Goal: Contribute content: Add original content to the website for others to see

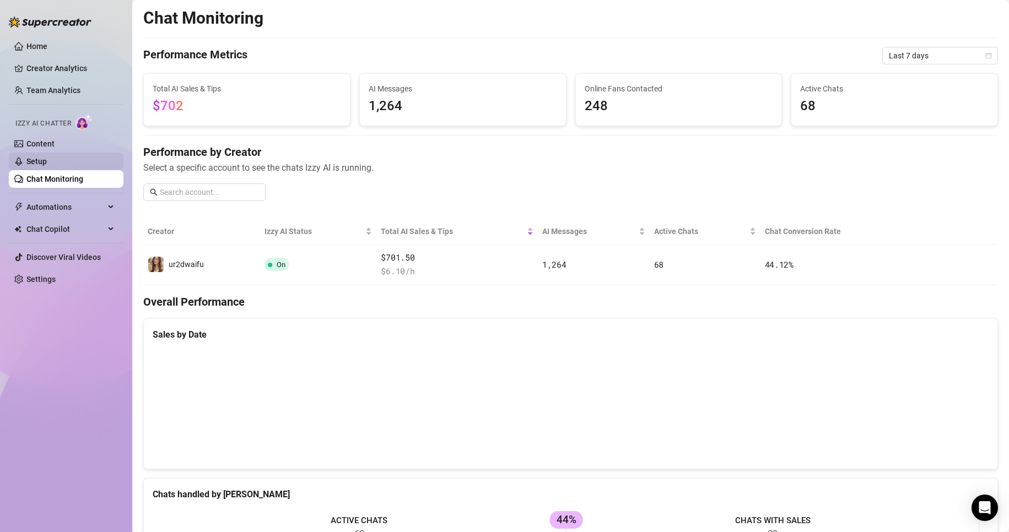
click at [47, 164] on link "Setup" at bounding box center [36, 161] width 20 height 9
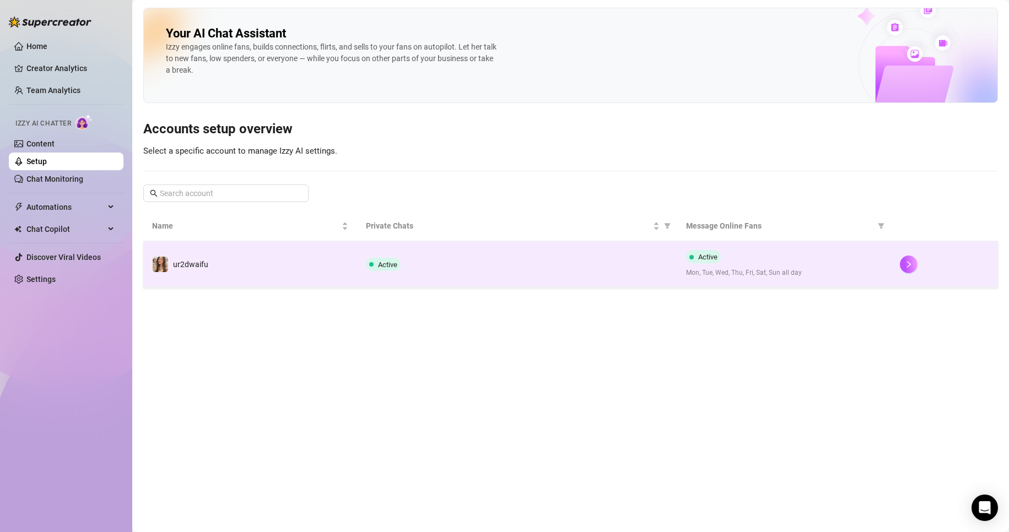
click at [315, 253] on td "ur2dwaifu" at bounding box center [250, 264] width 214 height 46
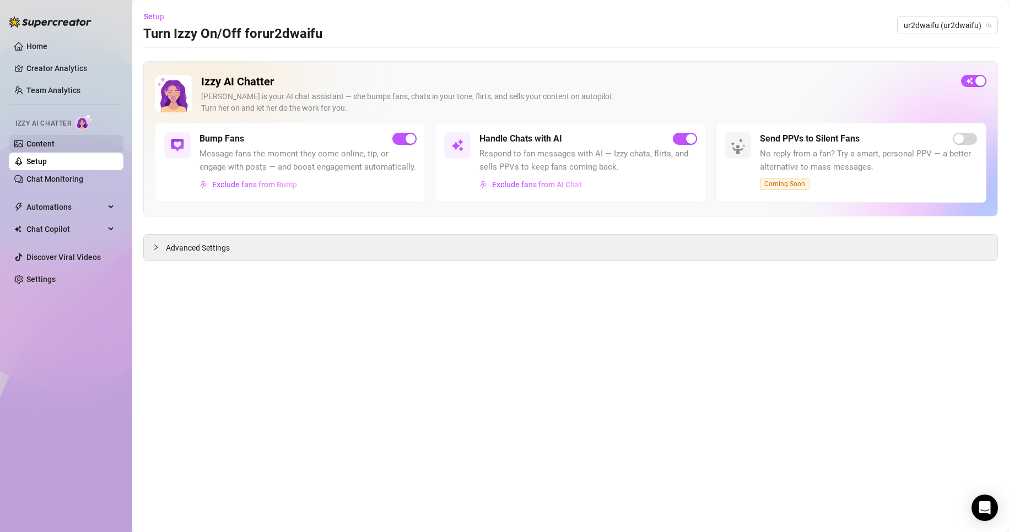
click at [55, 144] on link "Content" at bounding box center [40, 143] width 28 height 9
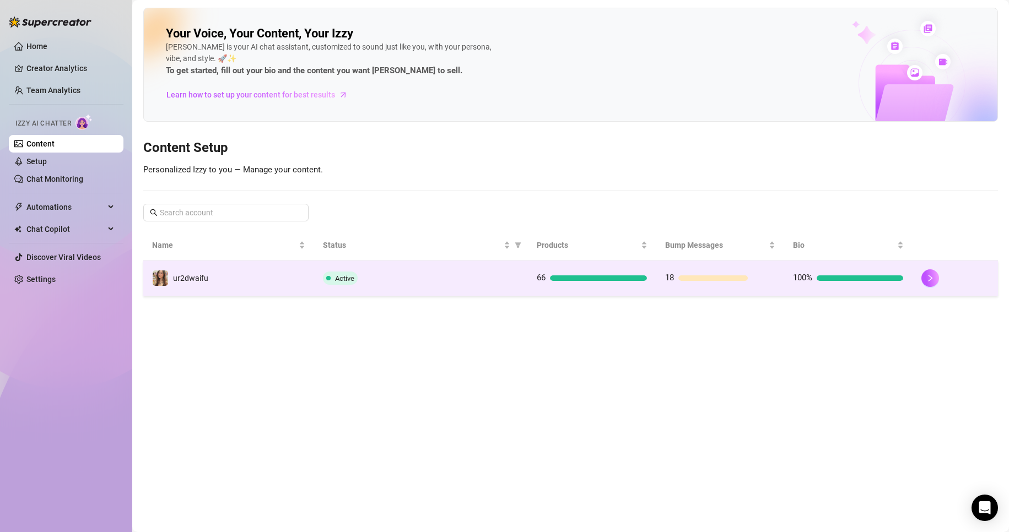
click at [249, 293] on td "ur2dwaifu" at bounding box center [228, 279] width 171 height 36
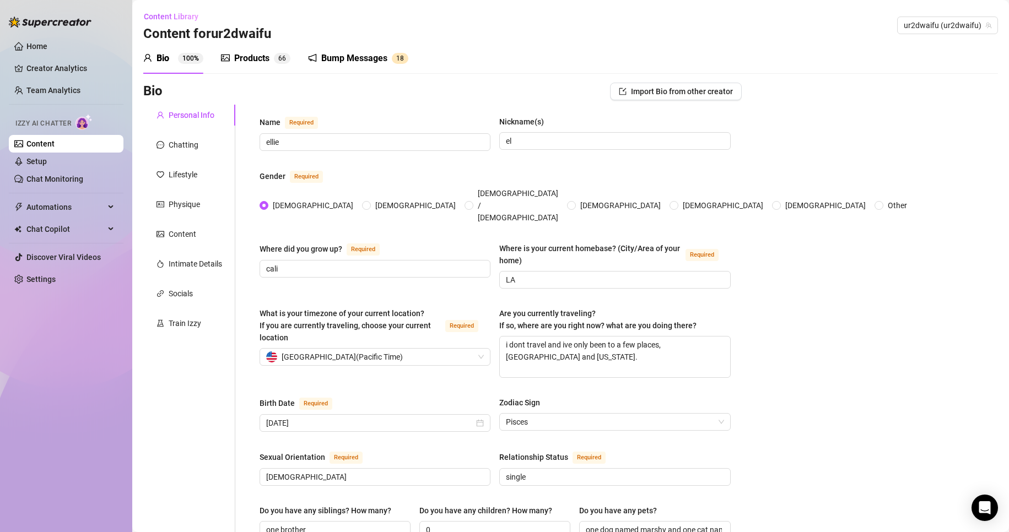
click at [246, 58] on div "Products" at bounding box center [251, 58] width 35 height 13
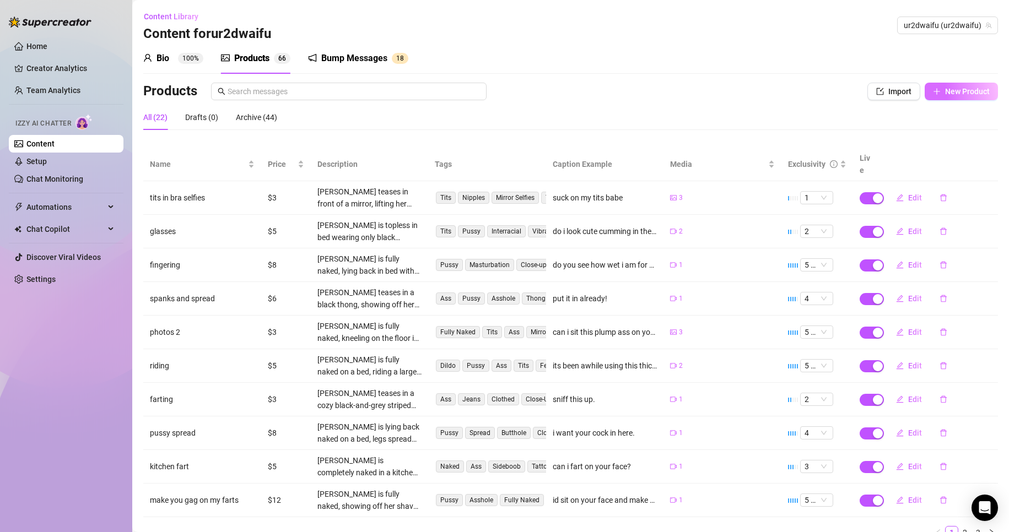
click at [945, 94] on span "New Product" at bounding box center [967, 91] width 45 height 9
type textarea "Type your message here..."
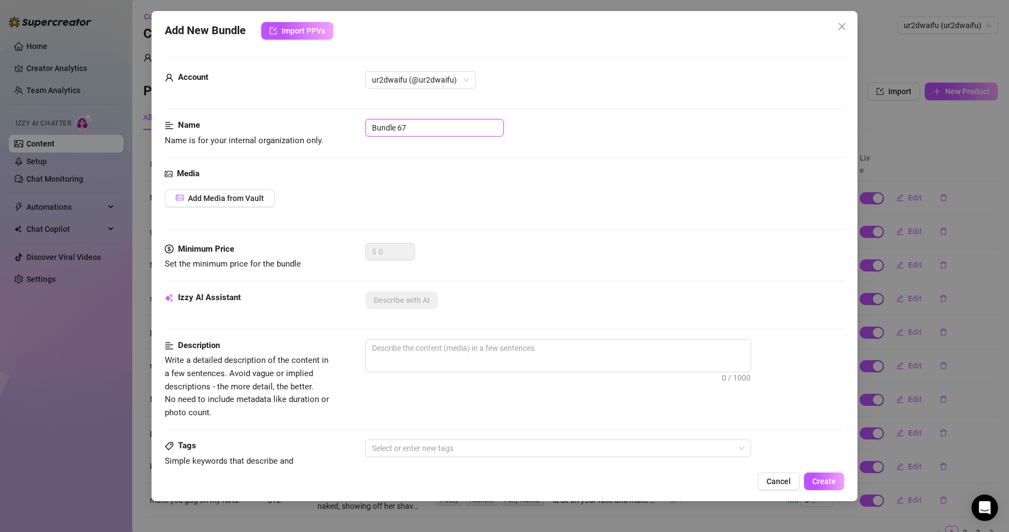
drag, startPoint x: 443, startPoint y: 130, endPoint x: 292, endPoint y: 121, distance: 151.3
click at [292, 121] on div "Name Name is for your internal organization only. Bundle 67" at bounding box center [505, 133] width 680 height 28
type input "nipples / tits vid"
click at [224, 196] on span "Add Media from Vault" at bounding box center [226, 198] width 76 height 9
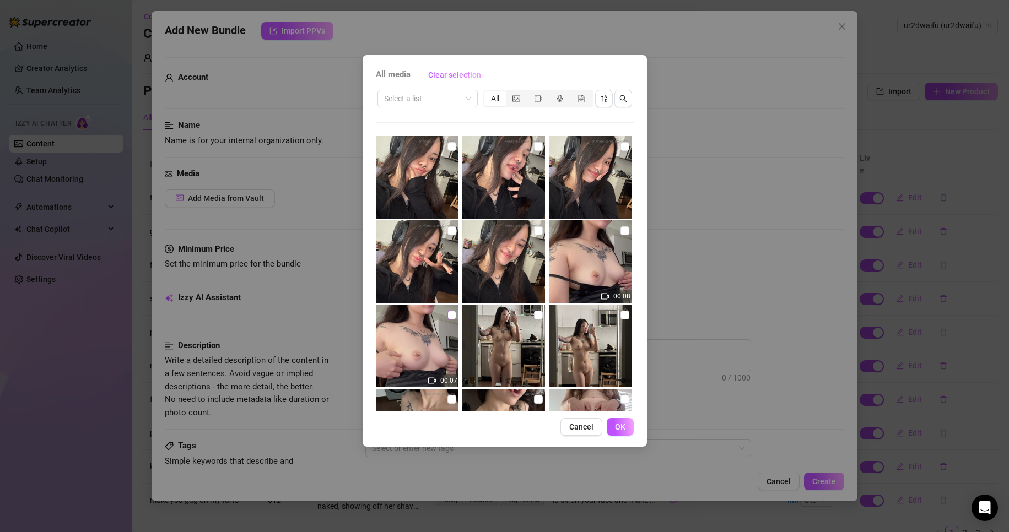
click at [450, 316] on input "checkbox" at bounding box center [451, 315] width 9 height 9
checkbox input "true"
click at [621, 235] on label at bounding box center [625, 231] width 9 height 12
click at [621, 235] on input "checkbox" at bounding box center [625, 230] width 9 height 9
checkbox input "true"
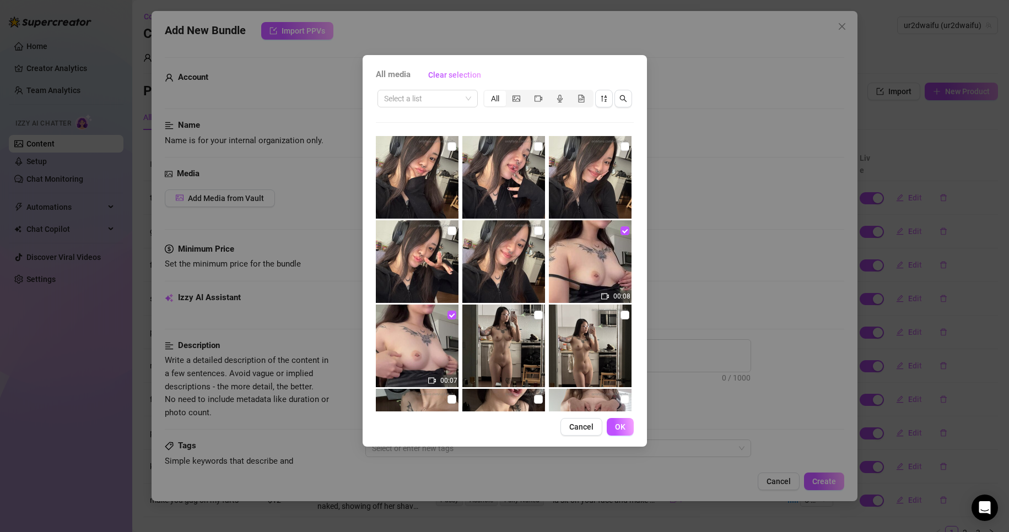
click at [622, 429] on span "OK" at bounding box center [620, 427] width 10 height 9
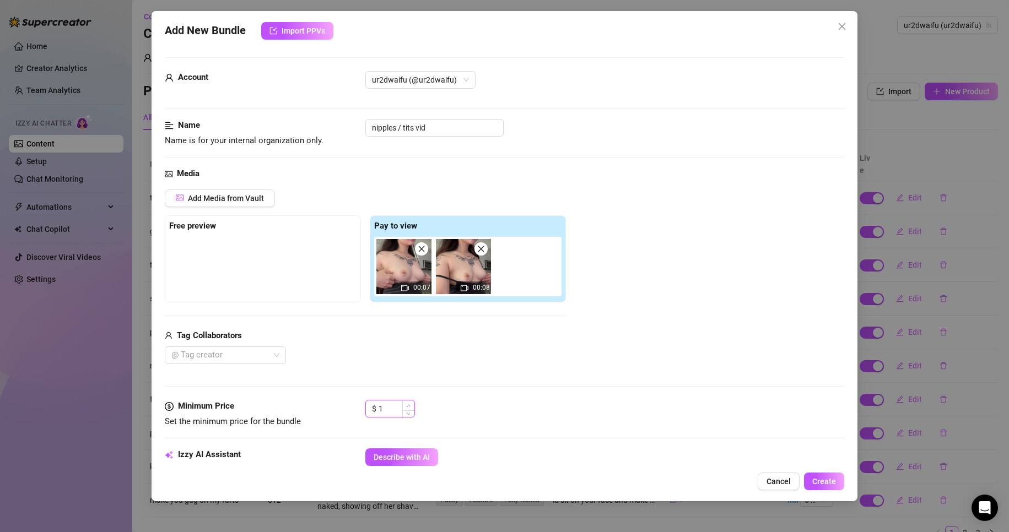
click at [406, 406] on span "Increase Value" at bounding box center [408, 406] width 12 height 10
click at [407, 406] on icon "up" at bounding box center [409, 406] width 4 height 4
click at [408, 406] on icon "up" at bounding box center [409, 406] width 4 height 4
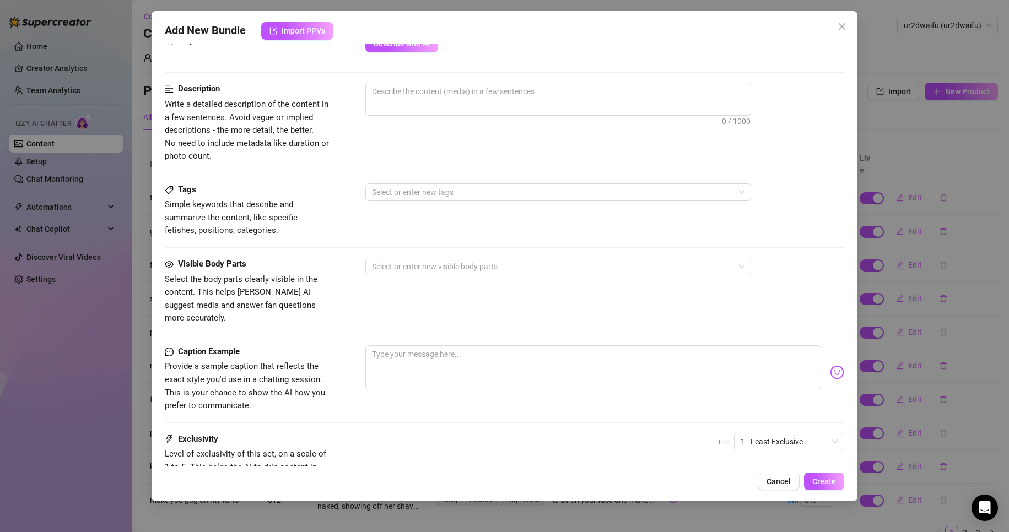
scroll to position [504, 0]
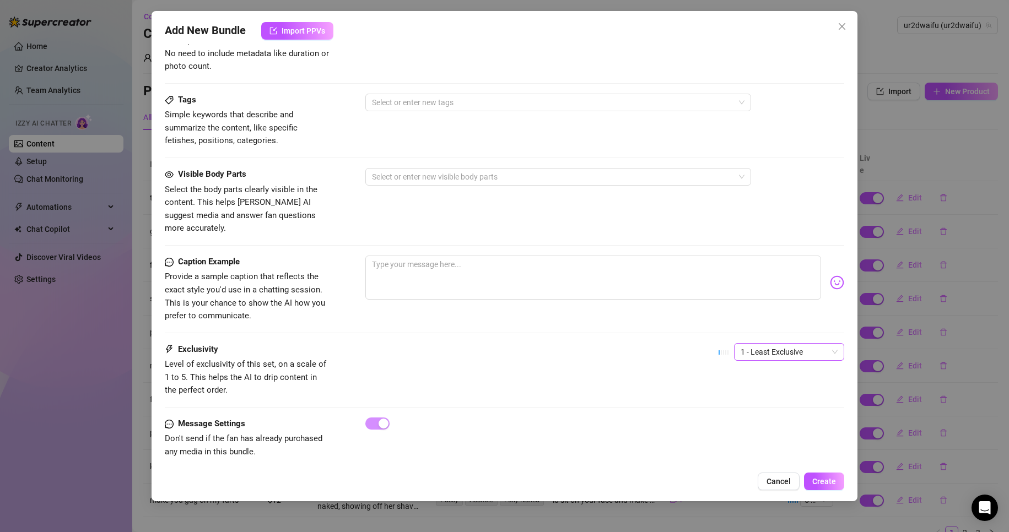
click at [762, 344] on span "1 - Least Exclusive" at bounding box center [789, 352] width 97 height 17
click at [764, 379] on div "2" at bounding box center [779, 379] width 93 height 12
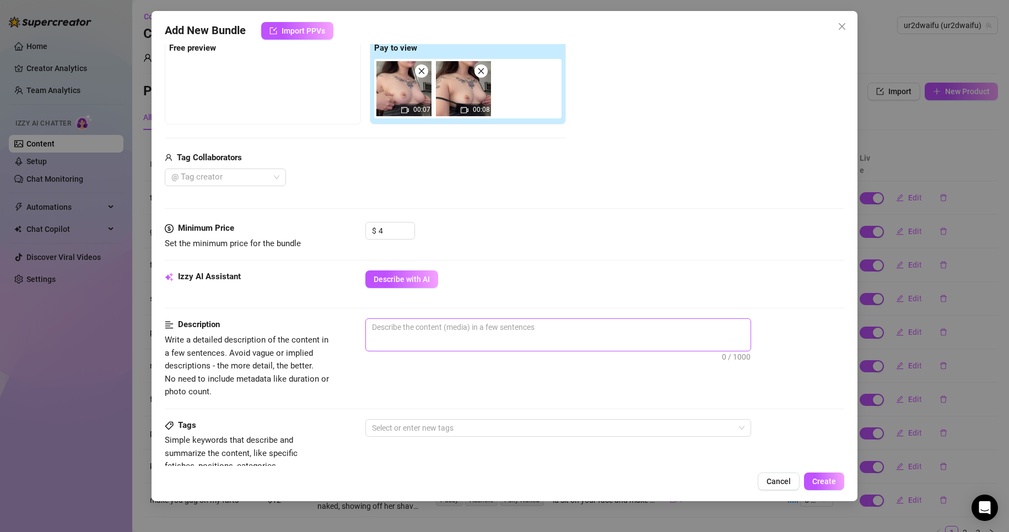
scroll to position [0, 0]
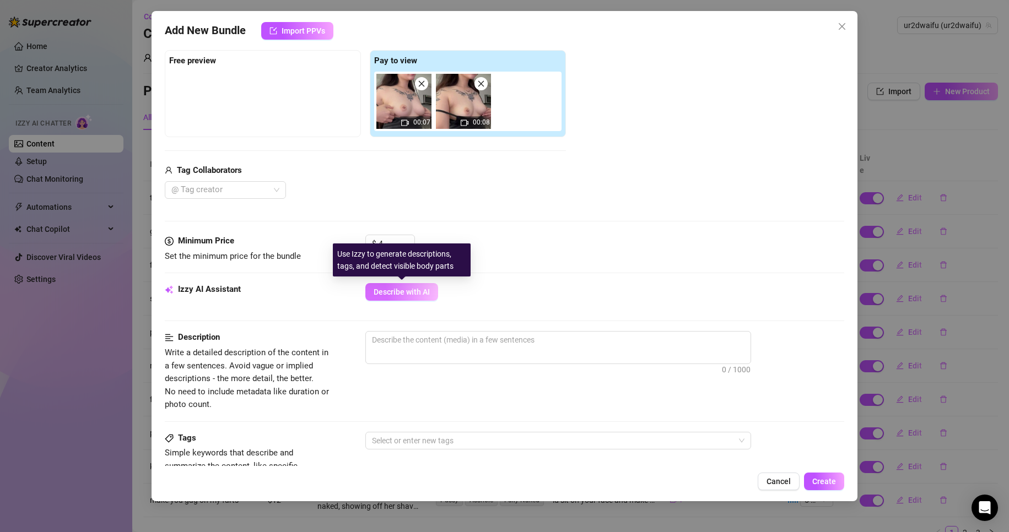
click at [401, 290] on span "Describe with AI" at bounding box center [402, 292] width 56 height 9
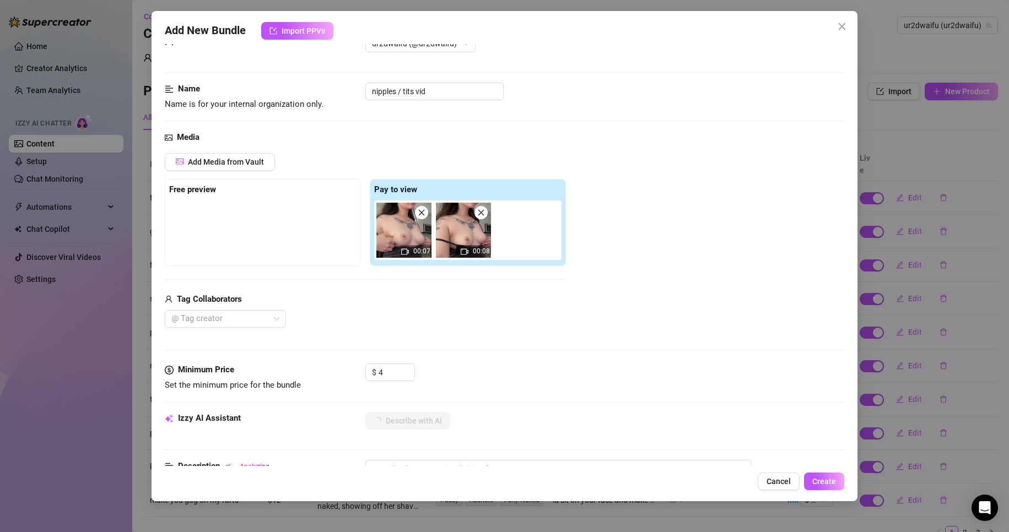
scroll to position [55, 0]
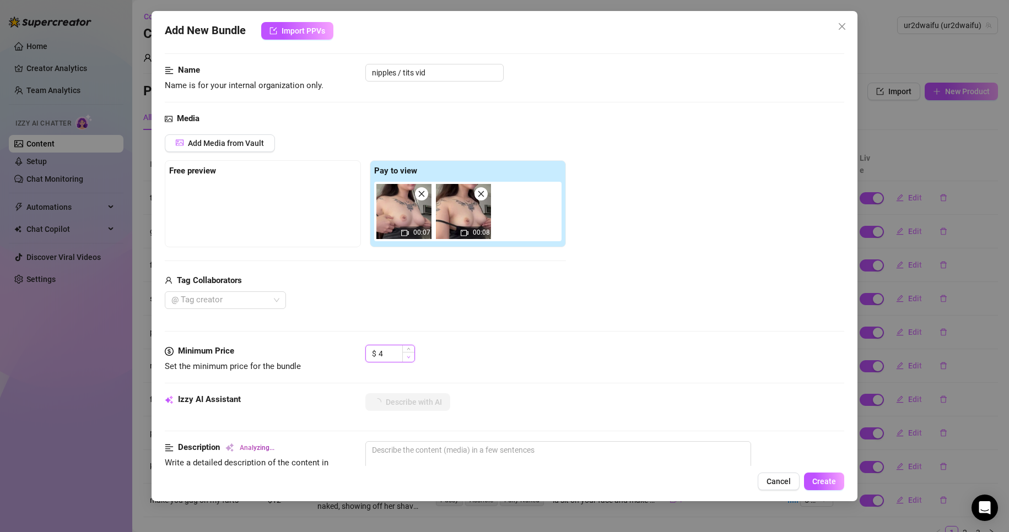
type input "3"
click at [411, 354] on span "Decrease Value" at bounding box center [408, 357] width 12 height 10
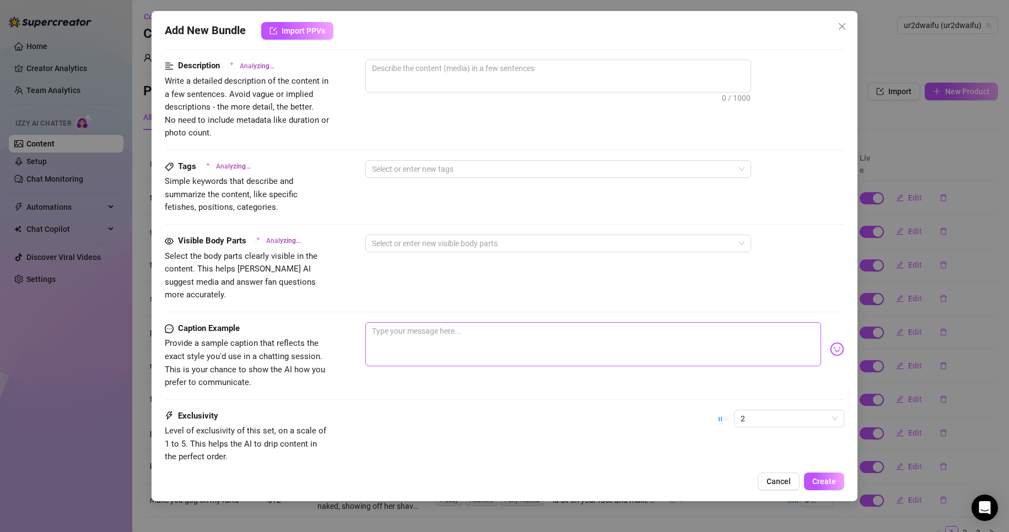
scroll to position [441, 0]
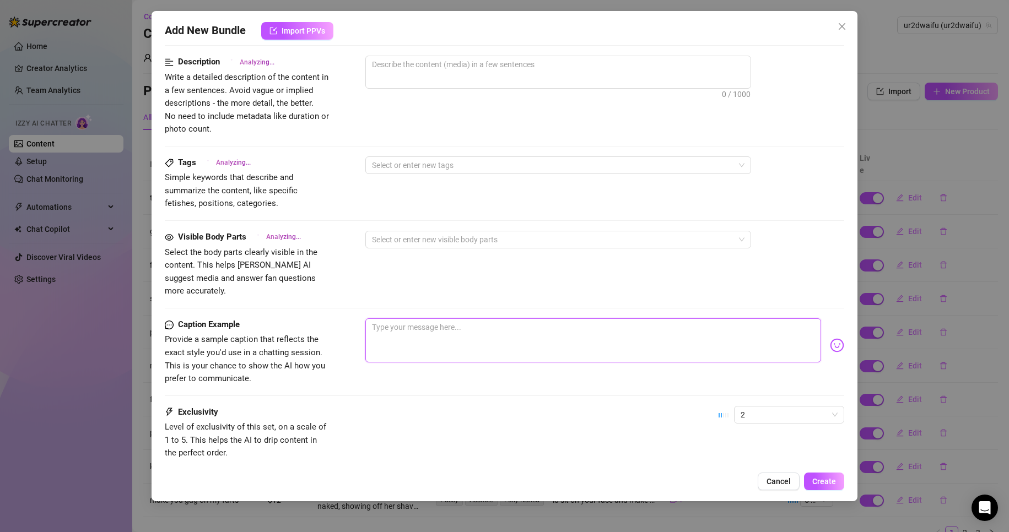
click at [486, 319] on textarea at bounding box center [593, 341] width 456 height 44
type textarea "d"
type textarea "do"
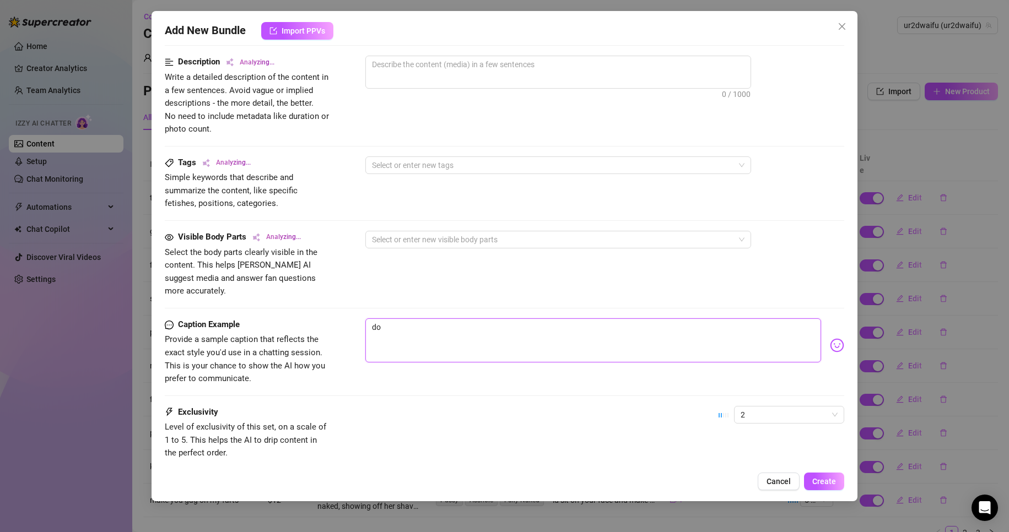
type textarea "do"
type textarea "do y"
type textarea "do yo"
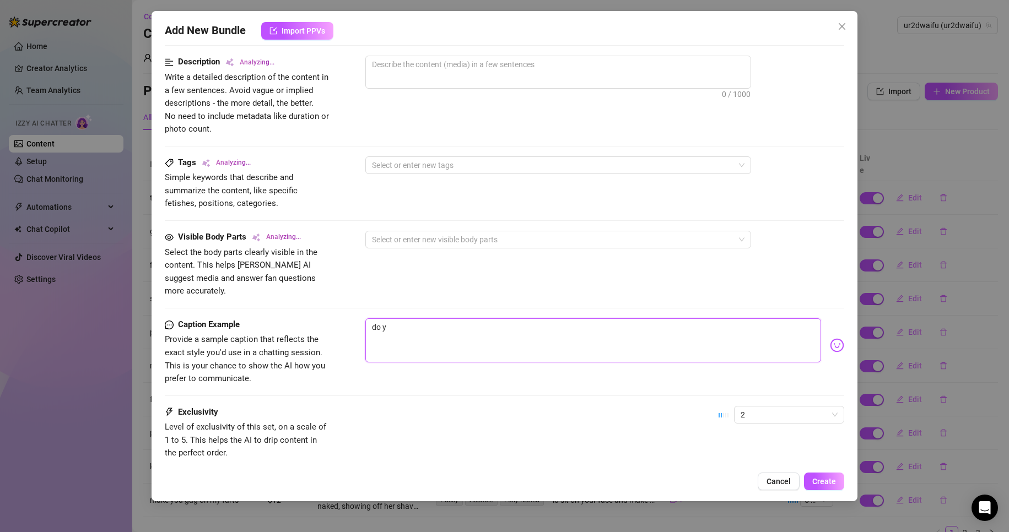
type textarea "do yo"
type textarea "do you"
type textarea "do yo"
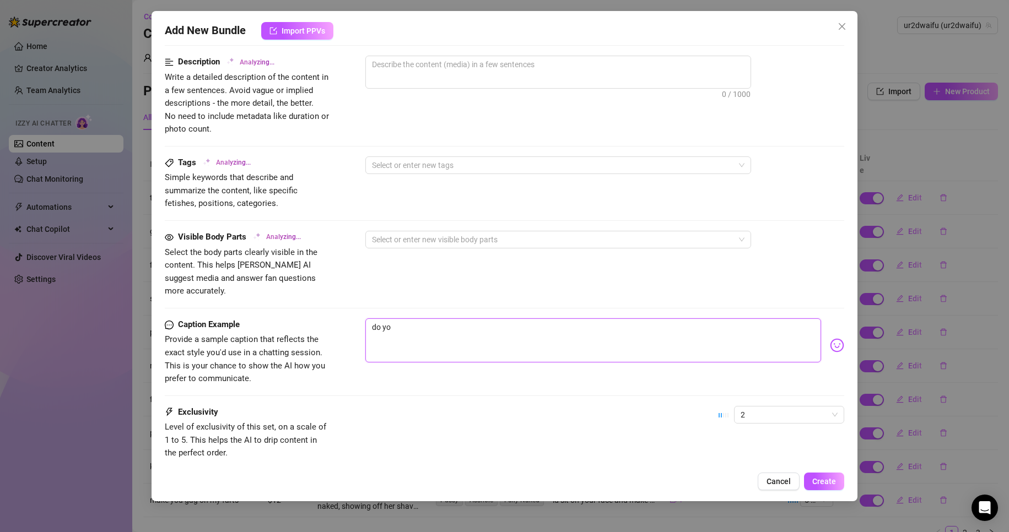
type textarea "do y"
type textarea "do"
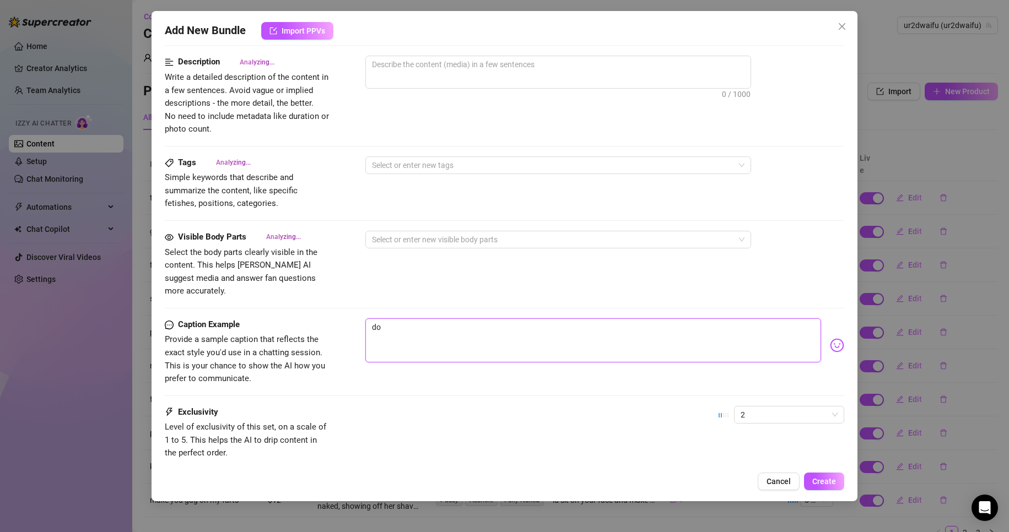
type textarea "do"
type textarea "d"
type textarea "Type your message here..."
type textarea "w"
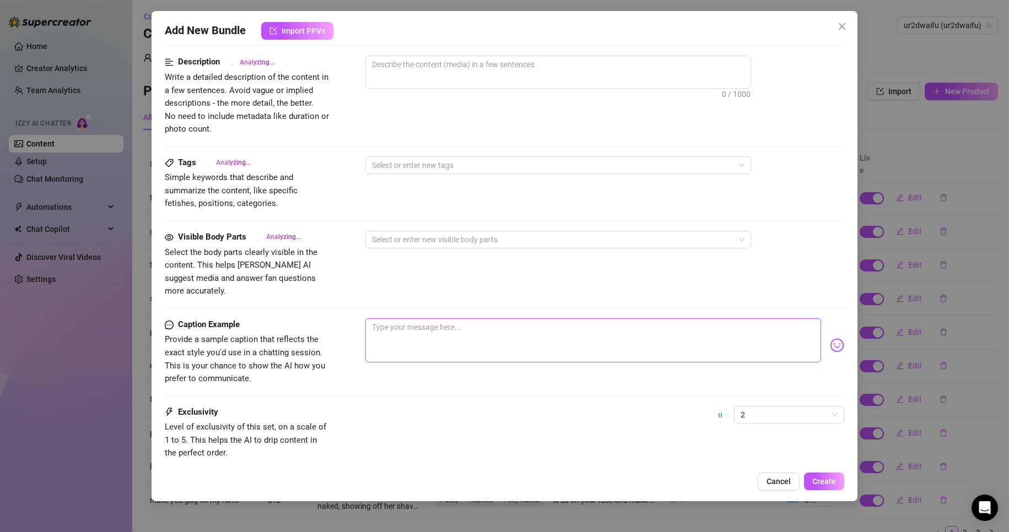
type textarea "w"
type textarea "wi"
type textarea "wis"
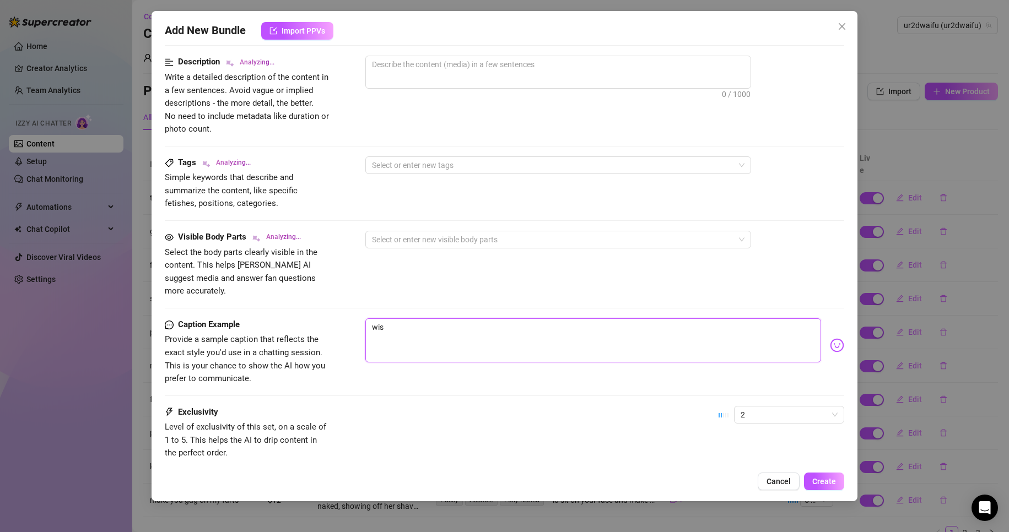
type textarea "wish"
type textarea "wish y"
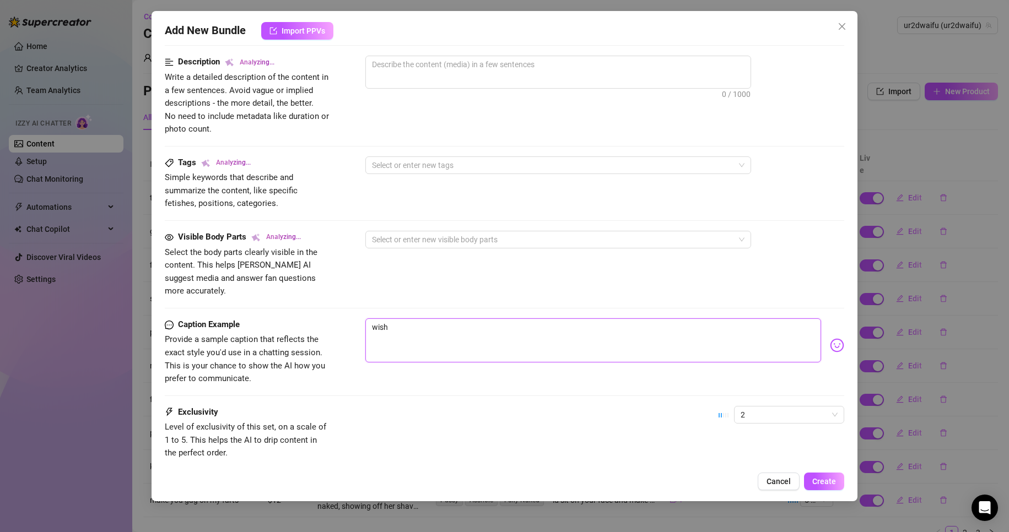
type textarea "wish y"
type textarea "wish yo"
type textarea "wish you"
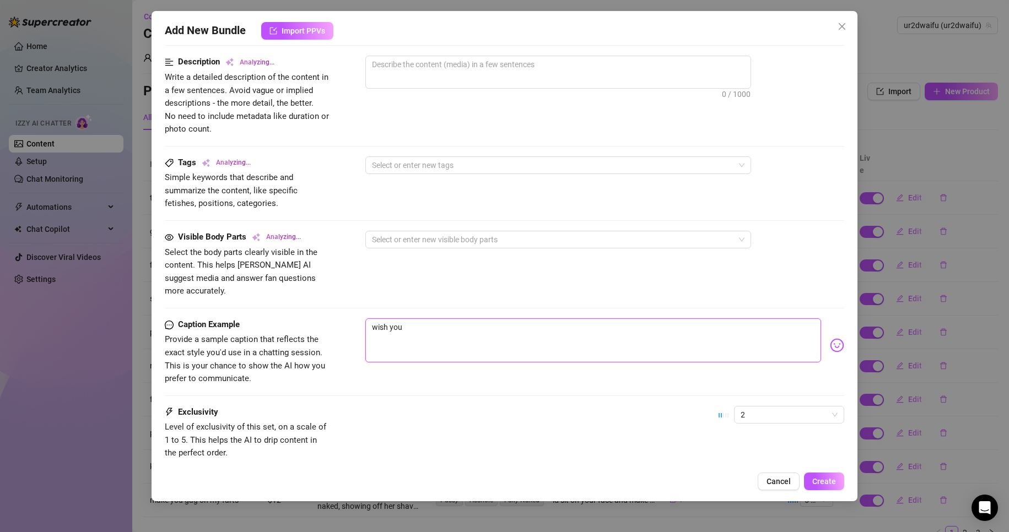
type textarea "wish you"
type textarea "wish you w"
type textarea "wish you we"
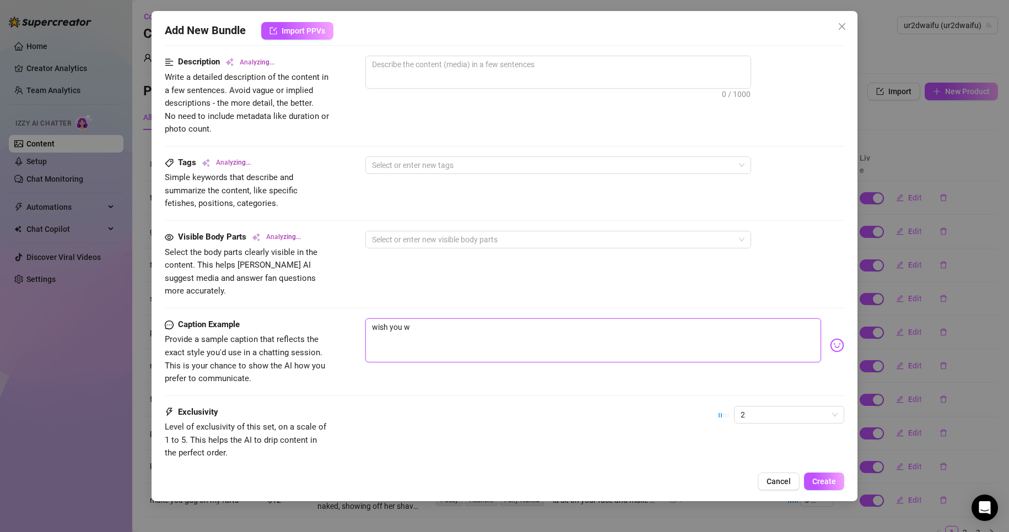
type textarea "wish you we"
type textarea "wish you wer"
type textarea "wish you were"
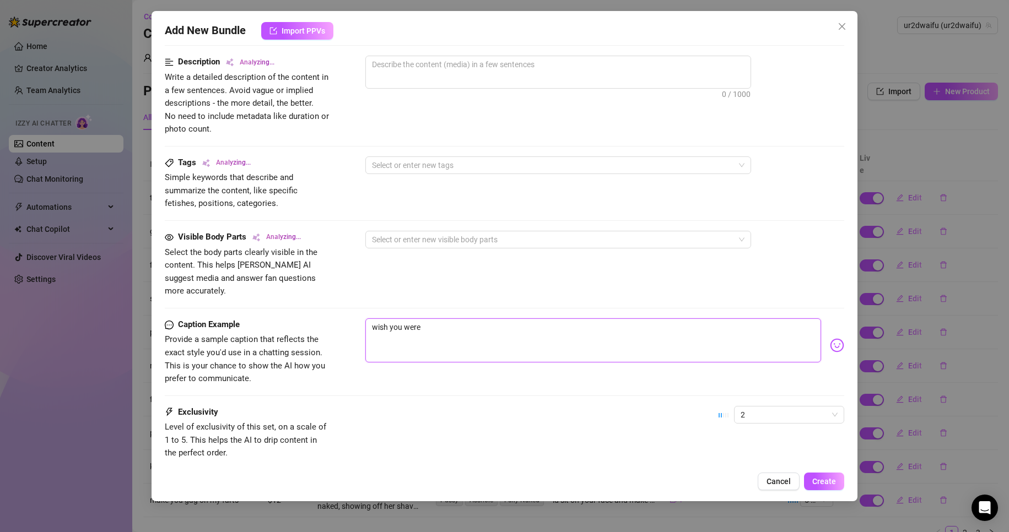
type textarea "wish you were"
type textarea "wish you were h"
type textarea "wish you were he"
type textarea "wish you were her"
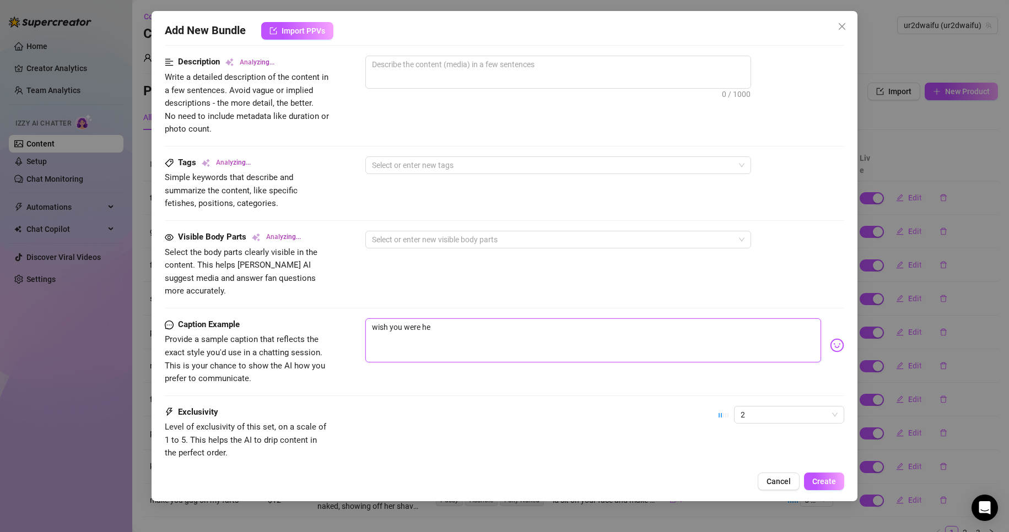
type textarea "wish you were her"
type textarea "wish you were here"
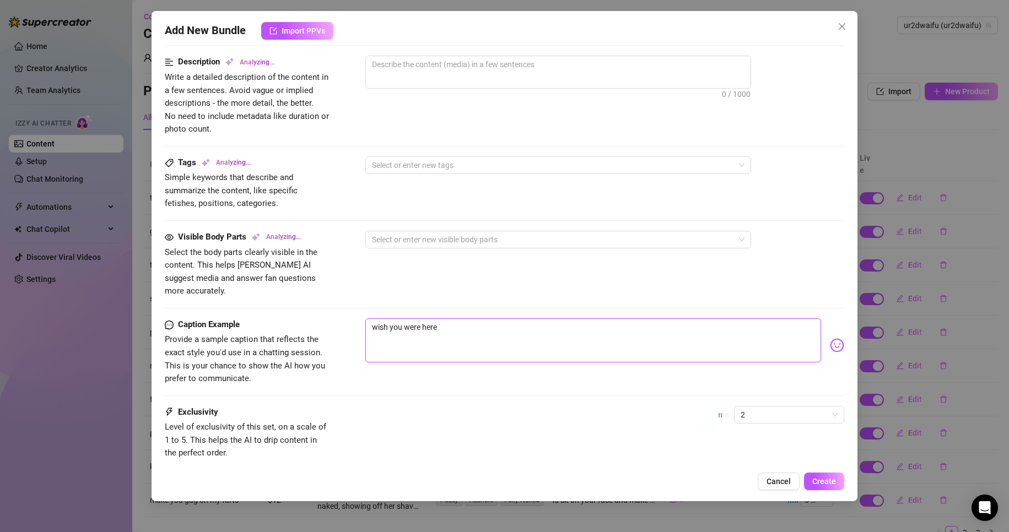
type textarea "wish you were here t"
type textarea "wish you were here to"
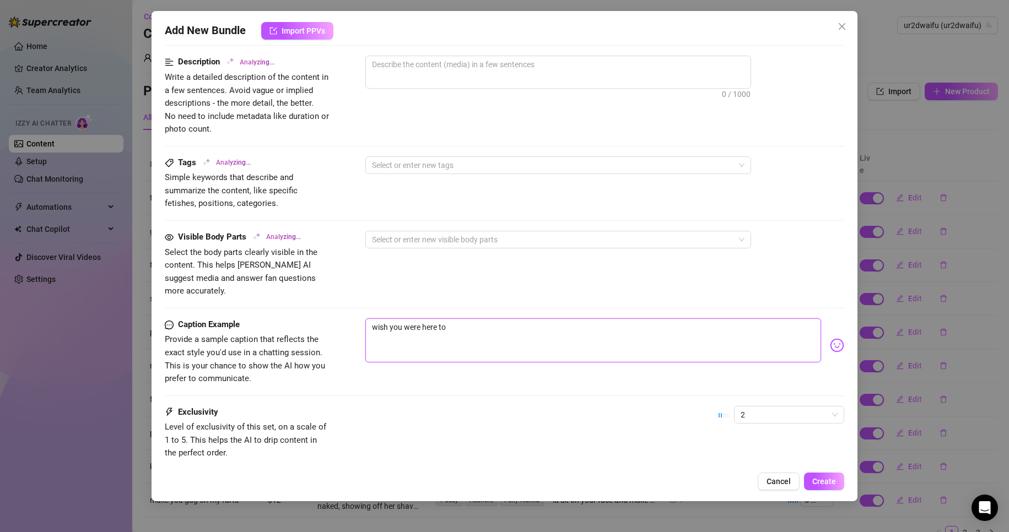
type textarea "wish you were here to"
type textarea "wish you were here to p"
type textarea "wish you were here to pl"
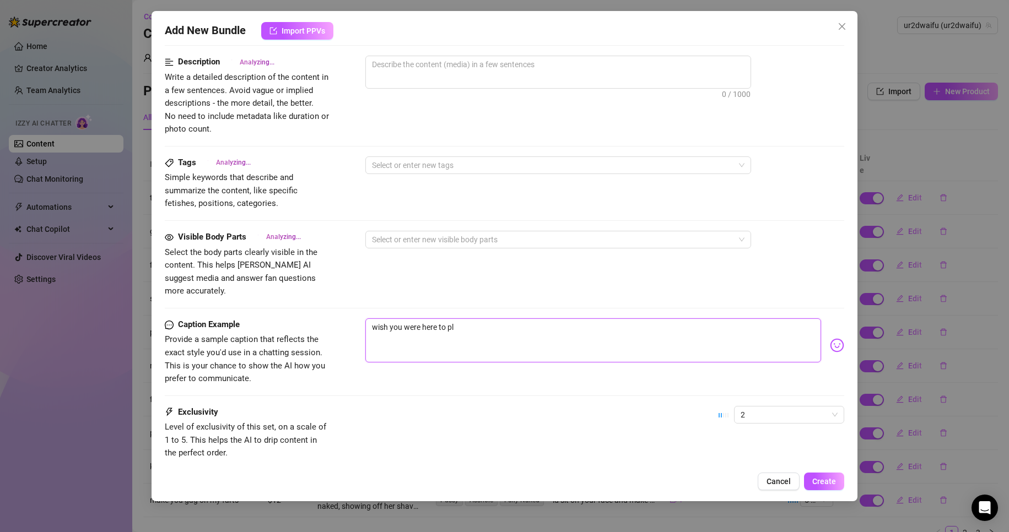
type textarea "wish you were here to pla"
type textarea "wish you were here to play"
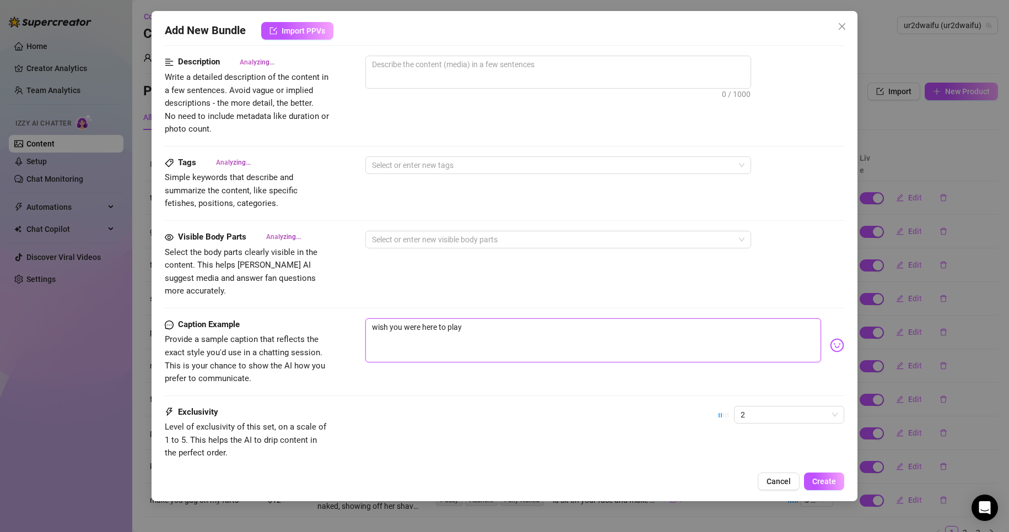
type textarea "wish you were here to play"
type textarea "wish you were here to play w"
type textarea "wish you were here to play wi"
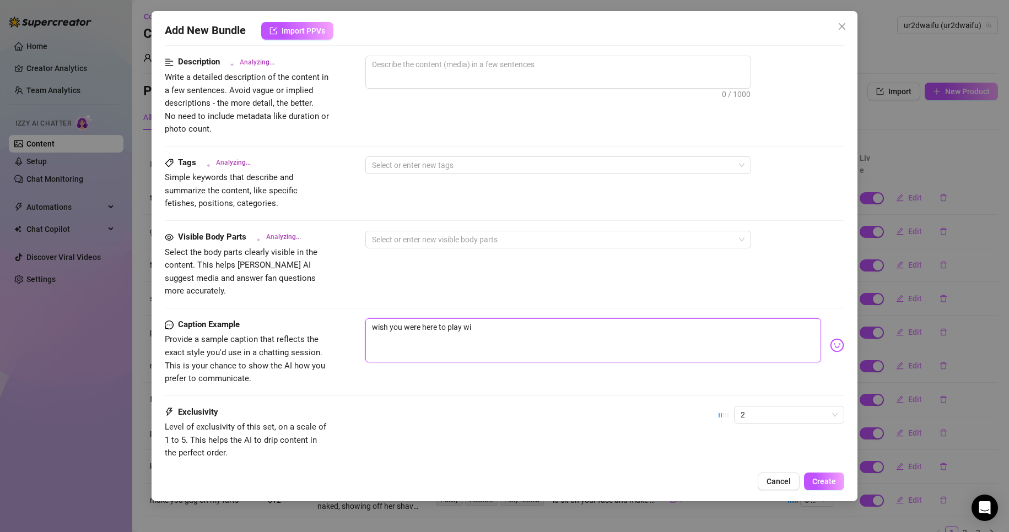
type textarea "wish you were here to play wit"
type textarea "wish you were here to play with"
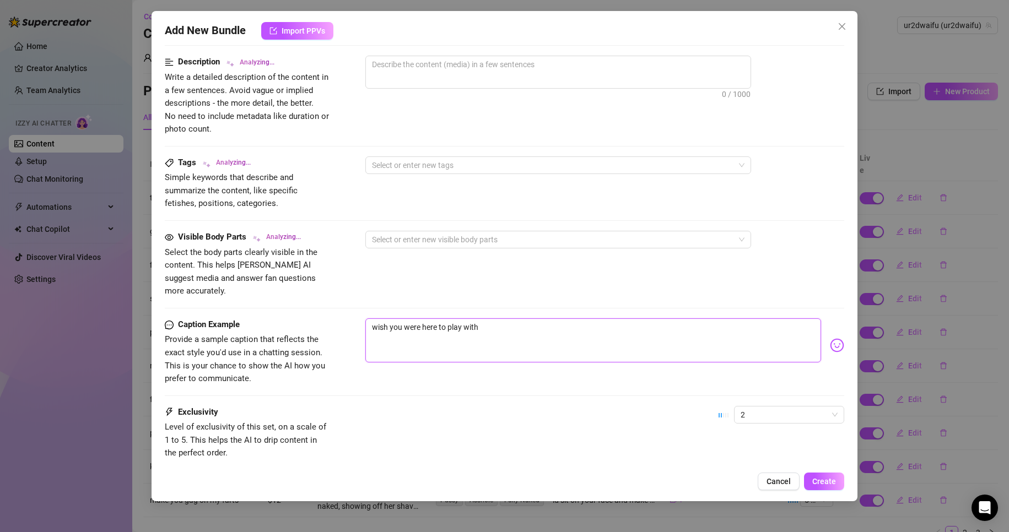
type textarea "wish you were here to play with"
type textarea "wish you were here to play with m"
type textarea "wish you were here to play with my"
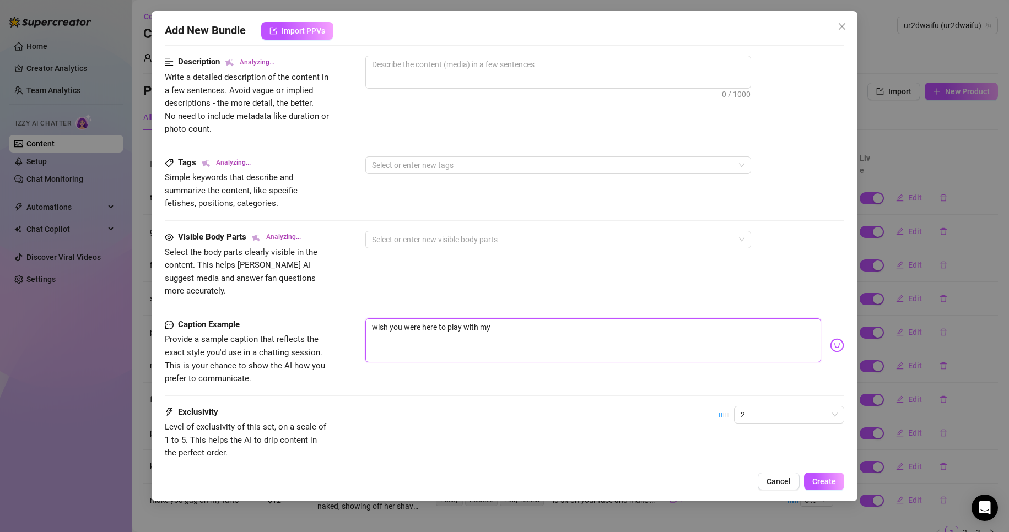
type textarea "wish you were here to play with my"
type textarea "wish you were here to play with my n"
type textarea "wish you were here to play with my ni"
type textarea "[PERSON_NAME]"
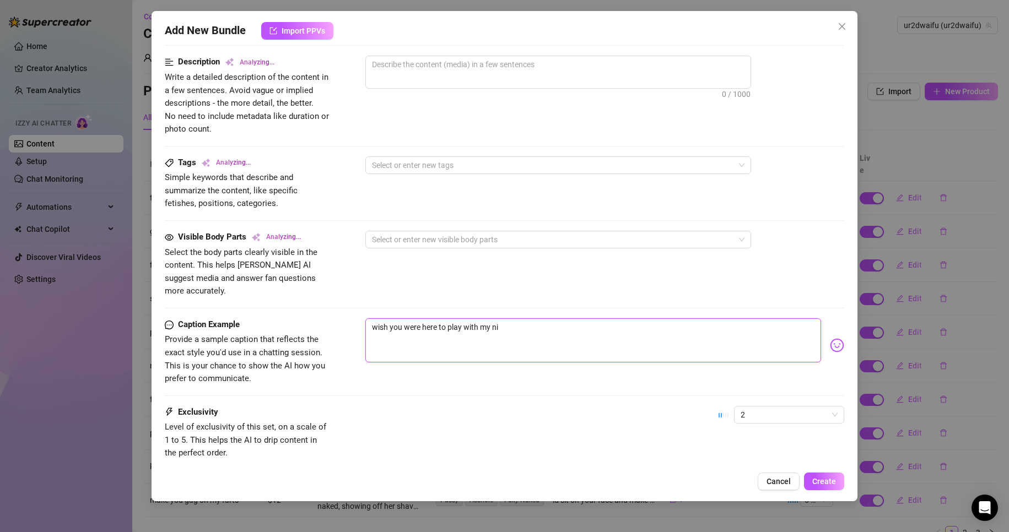
type textarea "[PERSON_NAME]"
type textarea "wish you were here to play with my nip"
type textarea "Ellie teases"
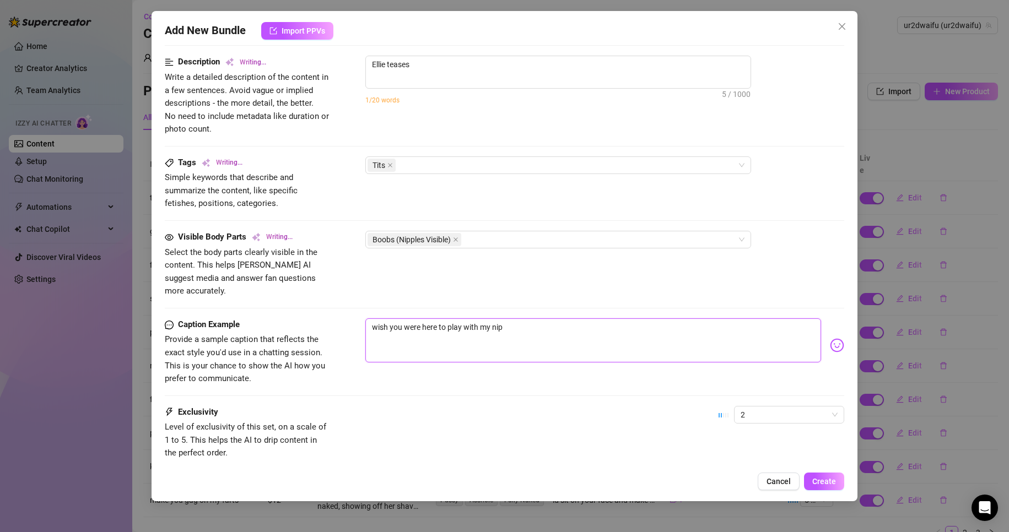
type textarea "[PERSON_NAME] teases in"
type textarea "wish you were here to play with my [PERSON_NAME]"
type textarea "[PERSON_NAME] teases in a"
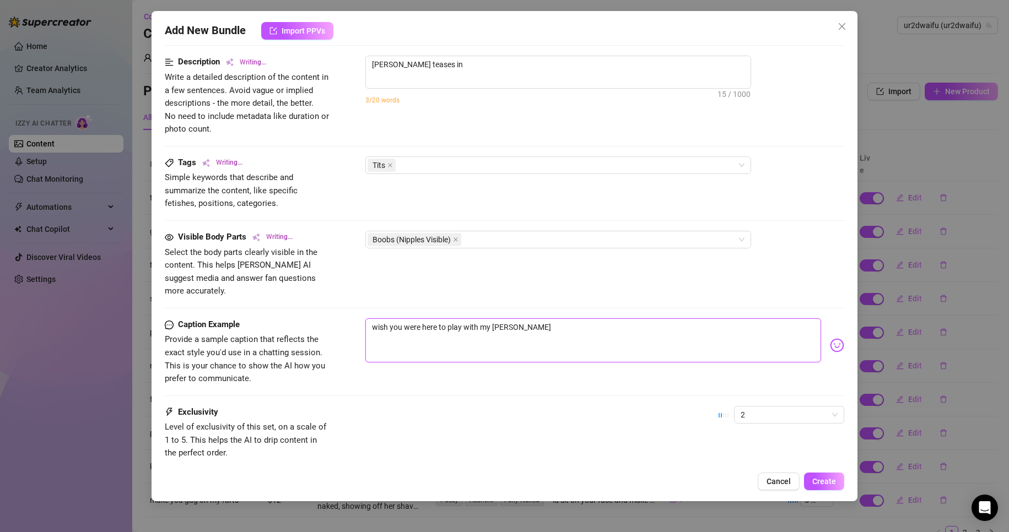
type textarea "[PERSON_NAME] teases in a"
type textarea "wish you were here to play with my nippl"
type textarea "[PERSON_NAME] teases in a loose"
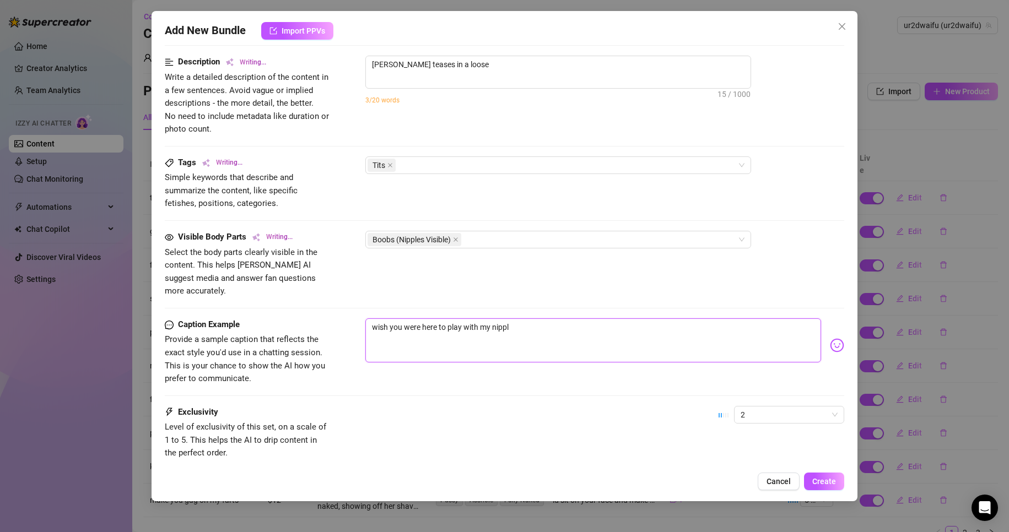
type textarea "wish you were here to play with my nipple"
type textarea "[PERSON_NAME] teases in a loose black-and-grey"
type textarea "[PERSON_NAME] teases in a loose black-and-grey striped"
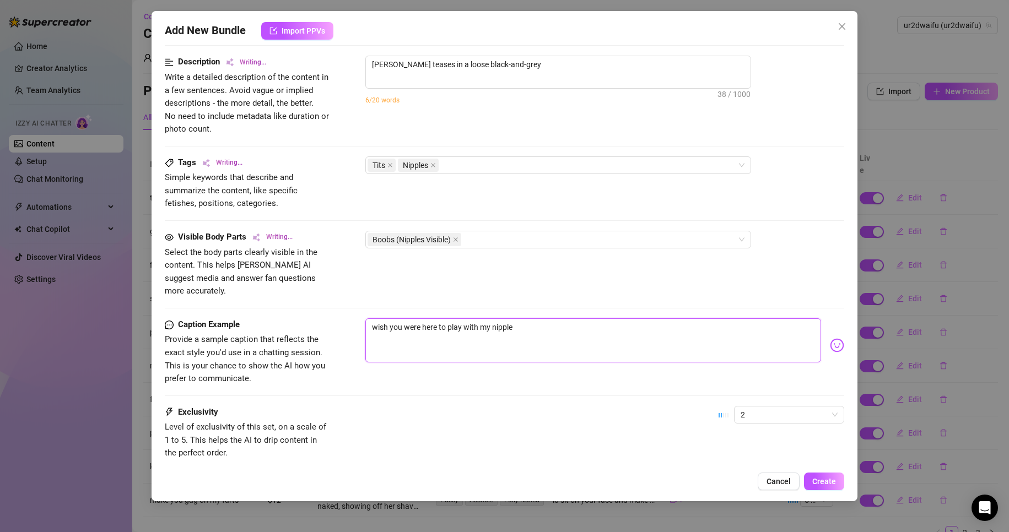
type textarea "[PERSON_NAME] teases in a loose black-and-grey striped"
type textarea "wish you were here to play with my nipples"
type textarea "[PERSON_NAME] teases in a loose black-and-grey striped dress,"
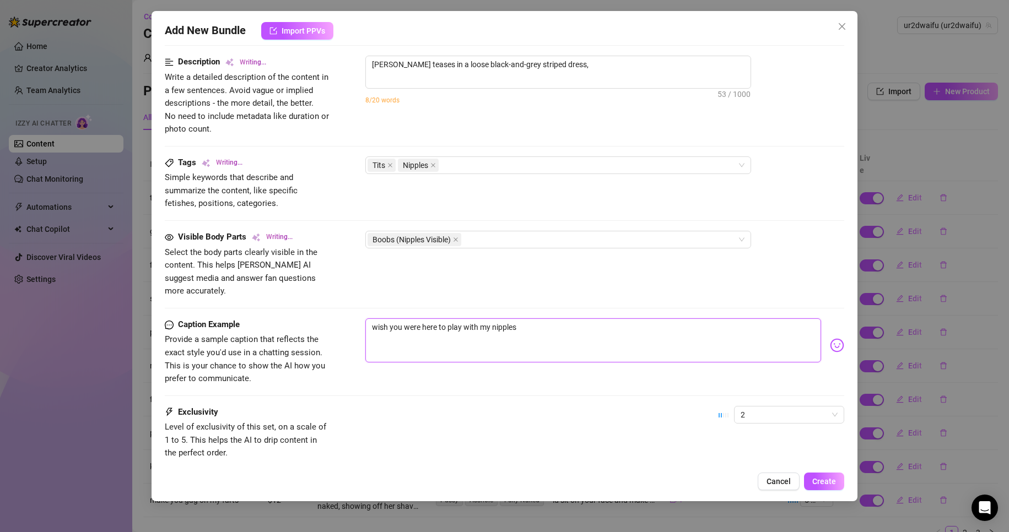
type textarea "[PERSON_NAME] teases in a loose black-and-grey striped dress, slowly"
type textarea "[PERSON_NAME] teases in a loose black-and-grey striped dress, slowly pulling"
type textarea "[PERSON_NAME] teases in a loose black-and-grey striped dress, slowly pulling it"
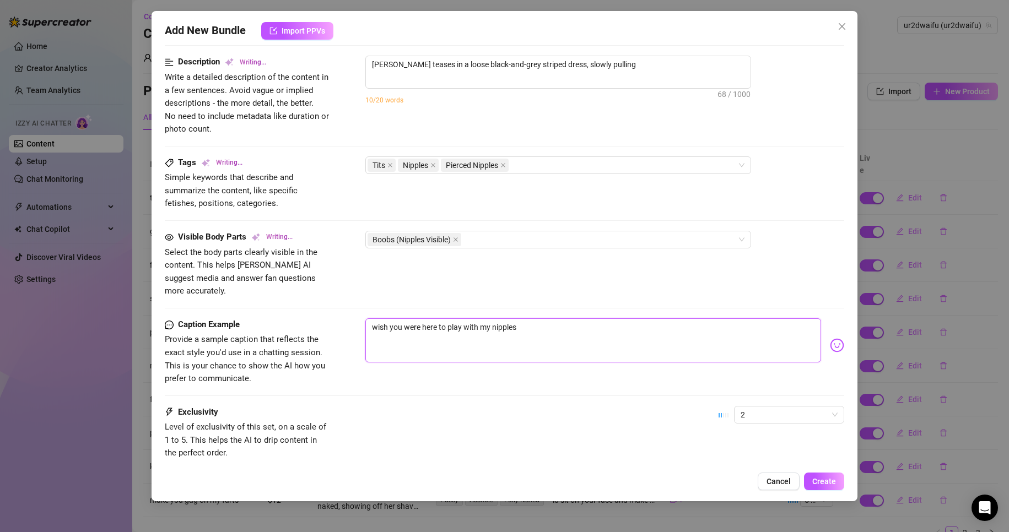
type textarea "[PERSON_NAME] teases in a loose black-and-grey striped dress, slowly pulling it"
type textarea "[PERSON_NAME] teases in a loose black-and-grey striped dress, slowly pulling it…"
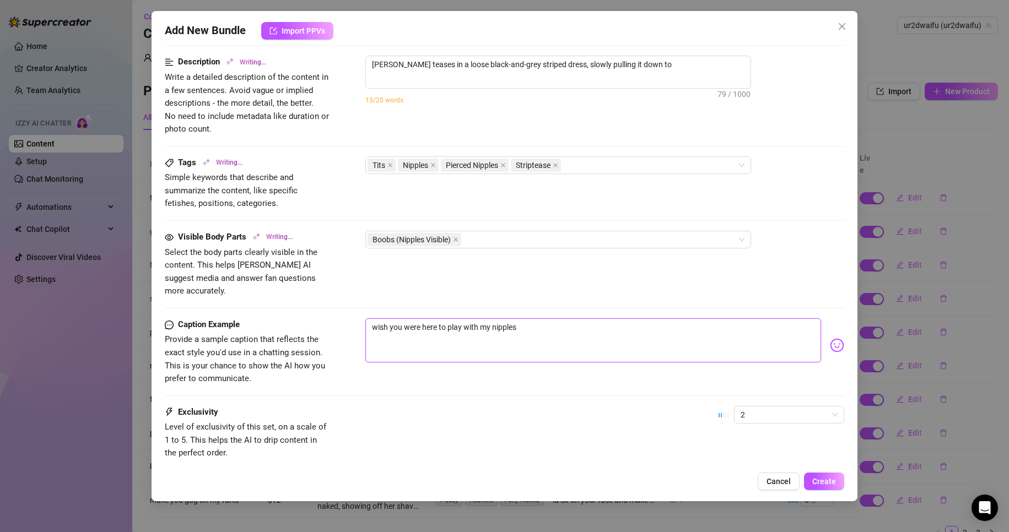
type textarea "[PERSON_NAME] teases in a loose black-and-grey striped dress, slowly pulling it…"
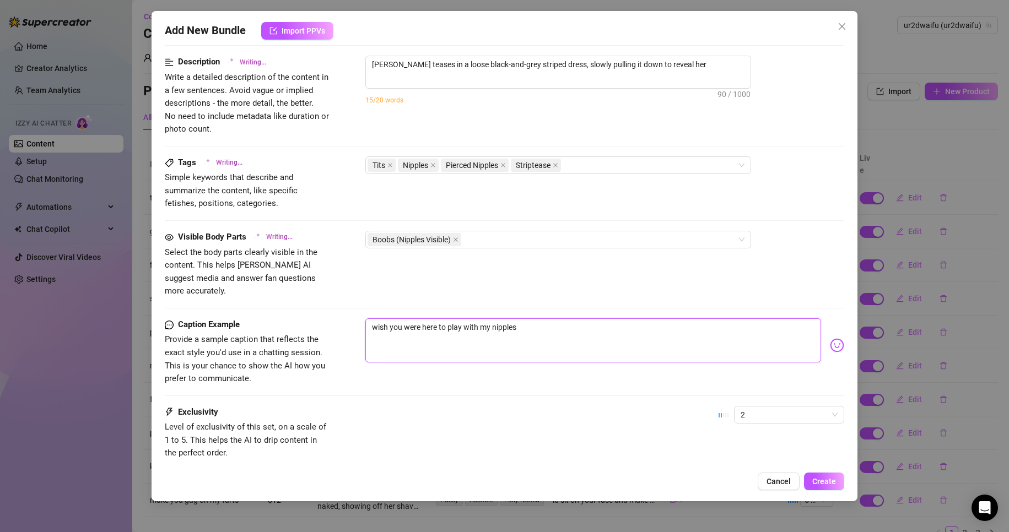
type textarea "[PERSON_NAME] teases in a loose black-and-grey striped dress, slowly pulling it…"
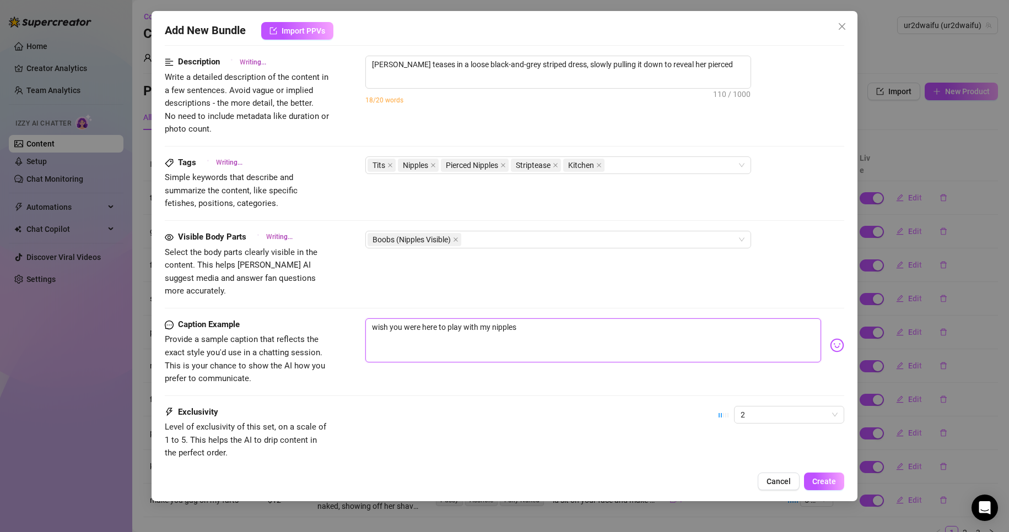
type textarea "[PERSON_NAME] teases in a loose black-and-grey striped dress, slowly pulling it…"
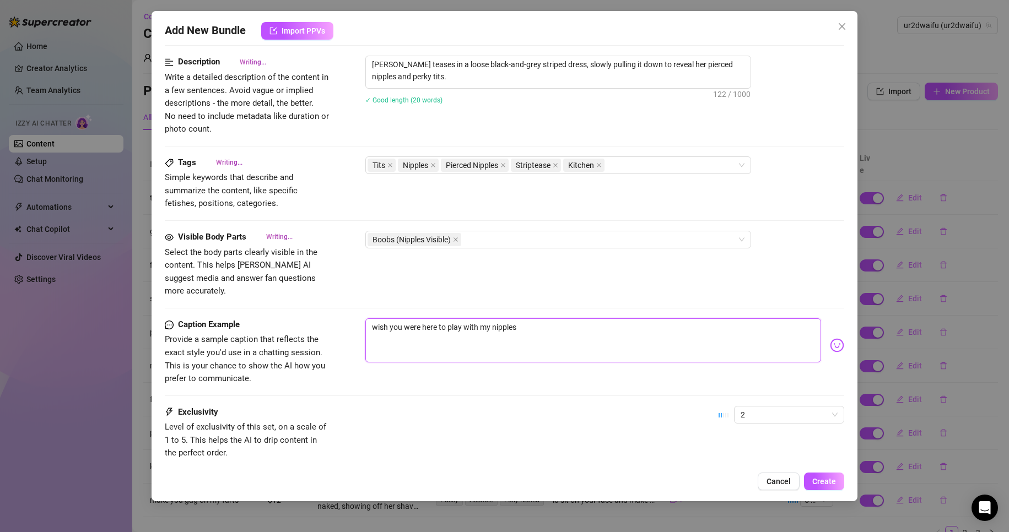
type textarea "[PERSON_NAME] teases in a loose black-and-grey striped dress, slowly pulling it…"
type textarea "wish you were here to play with my nipples."
type textarea "[PERSON_NAME] teases in a loose black-and-grey striped dress, slowly pulling it…"
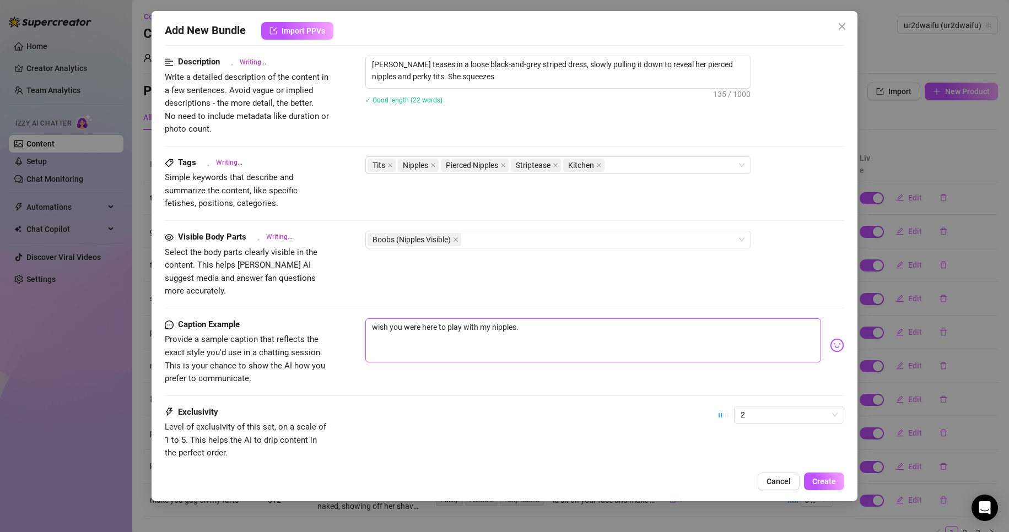
type textarea "[PERSON_NAME] teases in a loose black-and-grey striped dress, slowly pulling it…"
type textarea "wish you were here to play with my nipples.."
type textarea "[PERSON_NAME] teases in a loose black-and-grey striped dress, slowly pulling it…"
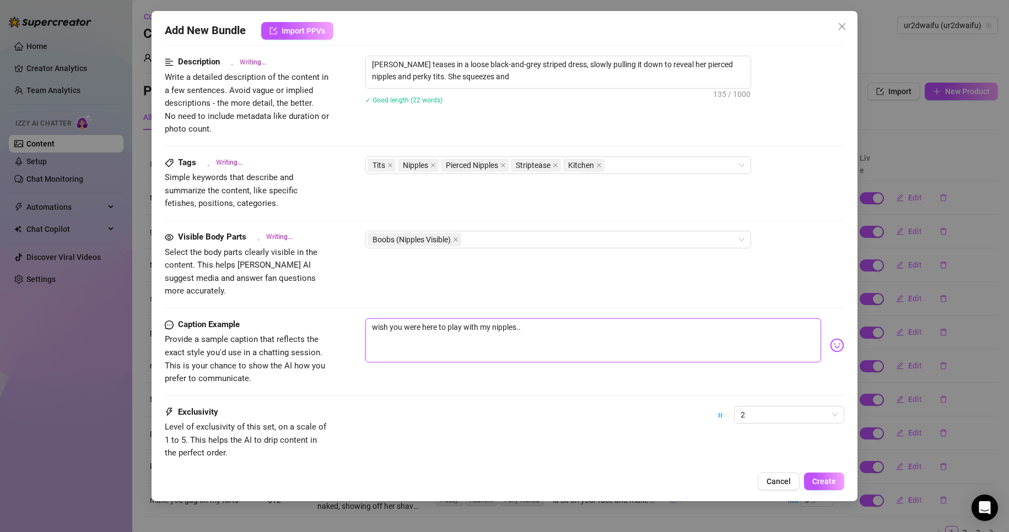
type textarea "[PERSON_NAME] teases in a loose black-and-grey striped dress, slowly pulling it…"
type textarea "wish you were here to play with my nipples..."
type textarea "[PERSON_NAME] teases in a loose black-and-grey striped dress, slowly pulling it…"
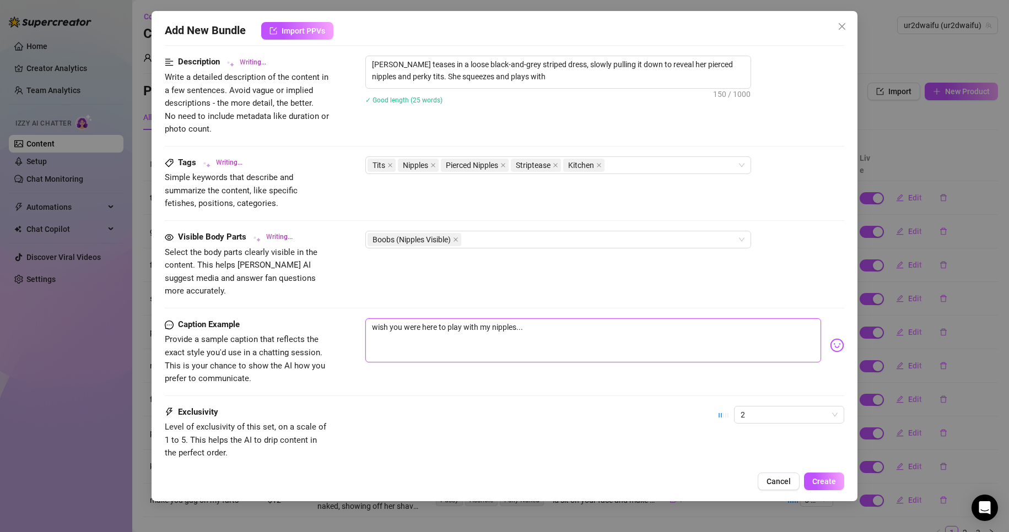
type textarea "[PERSON_NAME] teases in a loose black-and-grey striped dress, slowly pulling it…"
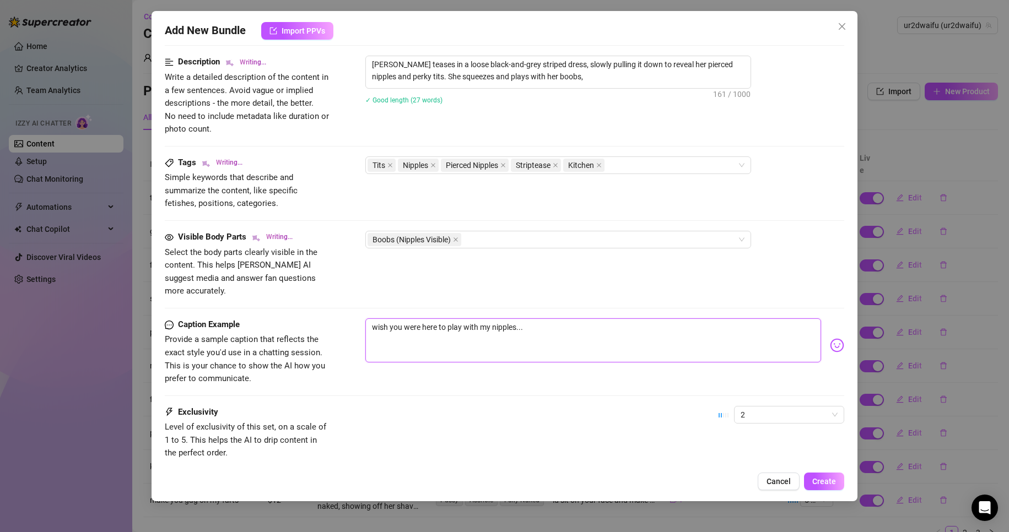
type textarea "[PERSON_NAME] teases in a loose black-and-grey striped dress, slowly pulling it…"
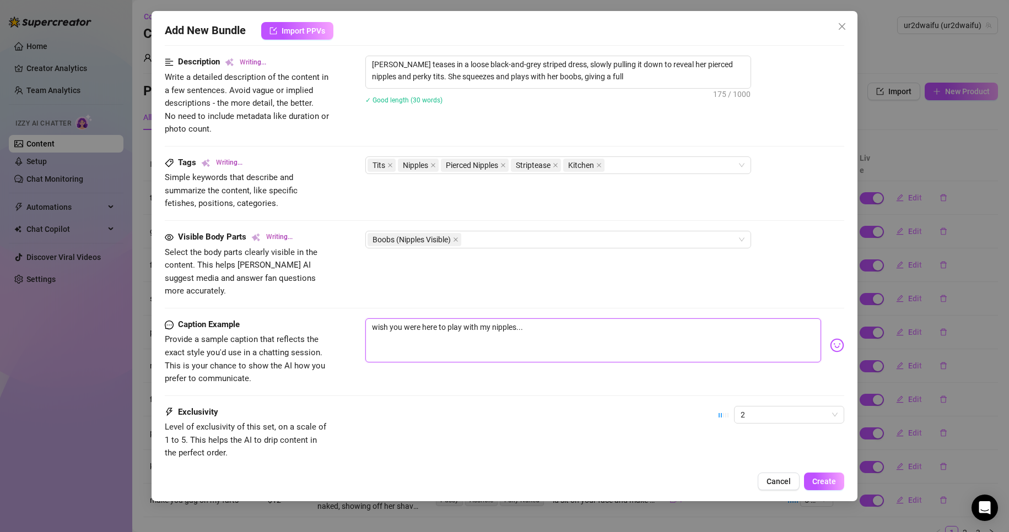
type textarea "[PERSON_NAME] teases in a loose black-and-grey striped dress, slowly pulling it…"
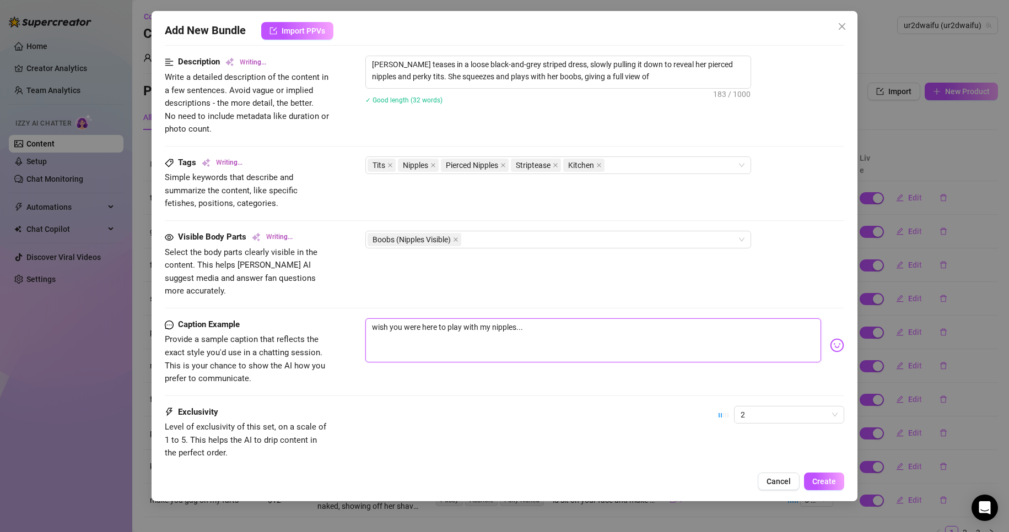
type textarea "[PERSON_NAME] teases in a loose black-and-grey striped dress, slowly pulling it…"
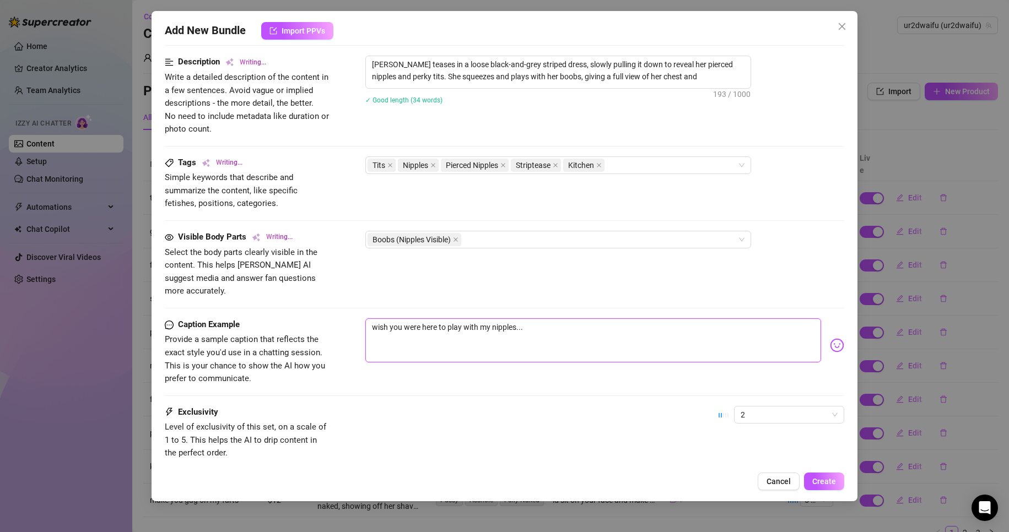
type textarea "[PERSON_NAME] teases in a loose black-and-grey striped dress, slowly pulling it…"
type textarea "wish you were here to play with my nipples..."
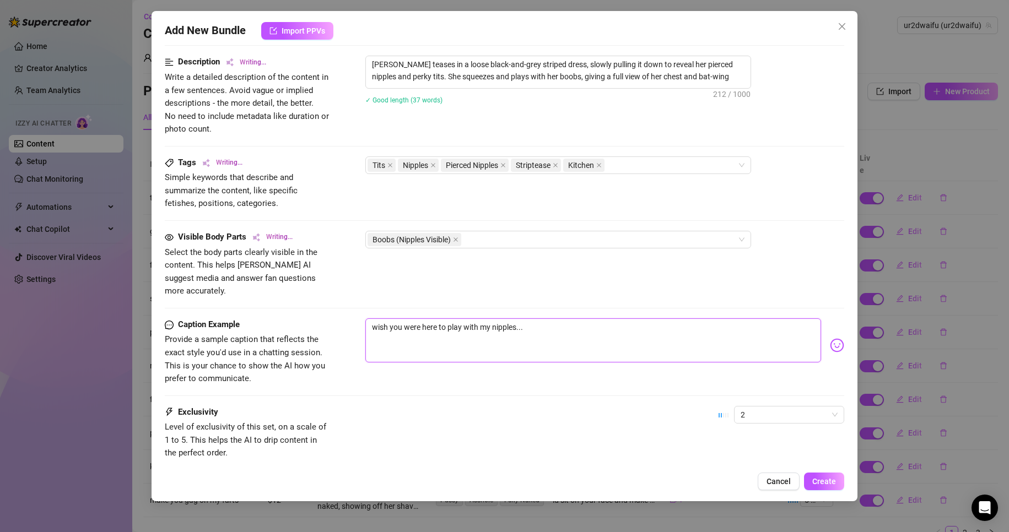
type textarea "wish you were here to play with my nipples..."
type textarea "[PERSON_NAME] teases in a loose black-and-grey striped dress, slowly pulling it…"
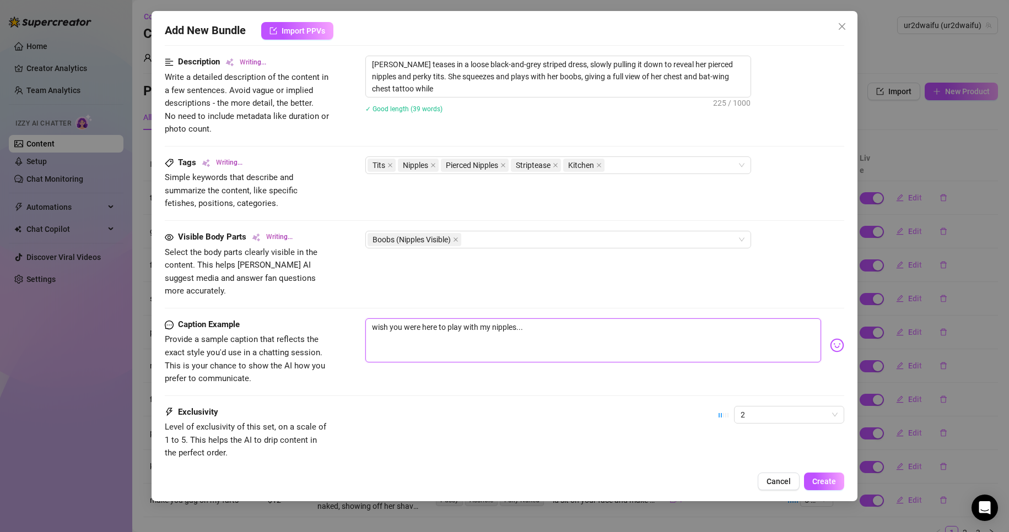
type textarea "[PERSON_NAME] teases in a loose black-and-grey striped dress, slowly pulling it…"
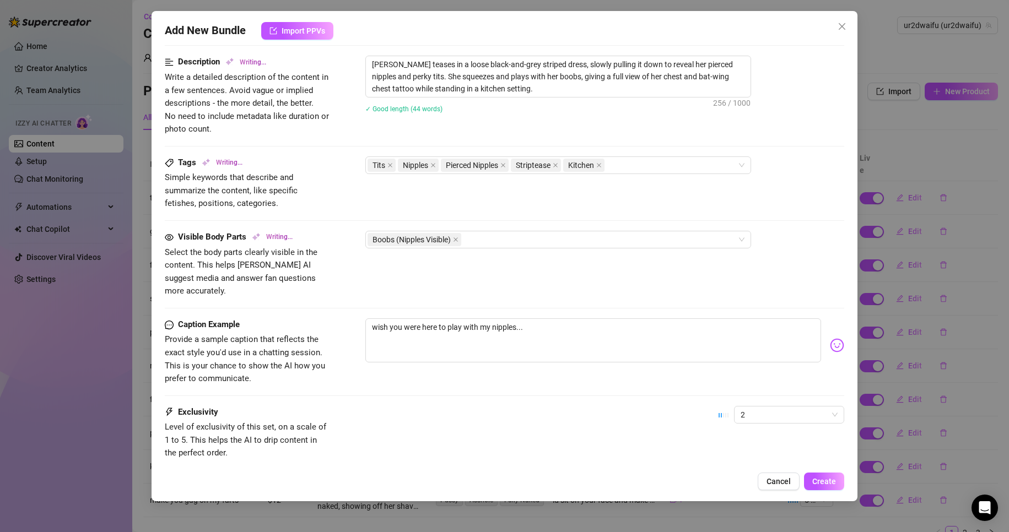
click at [830, 338] on img at bounding box center [837, 345] width 14 height 14
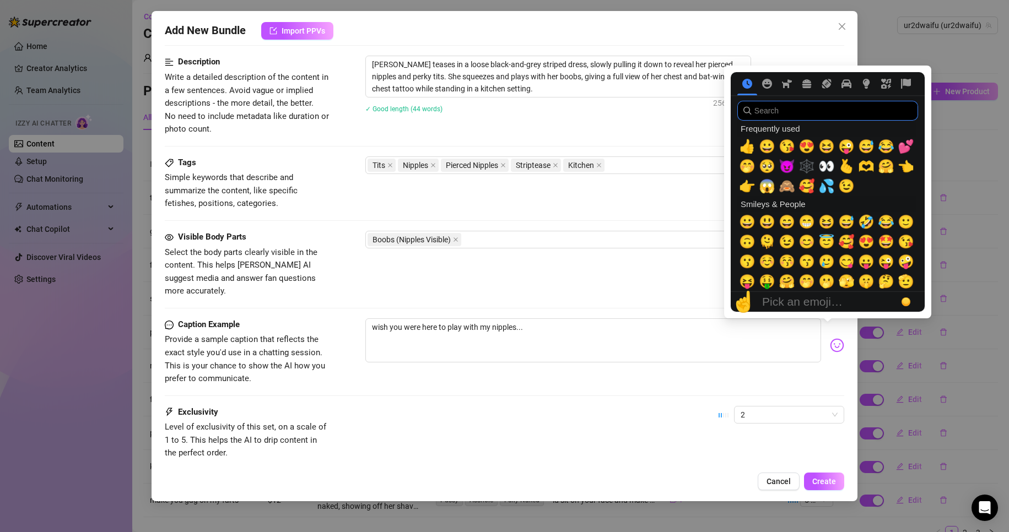
click at [770, 108] on input "search" at bounding box center [827, 111] width 181 height 20
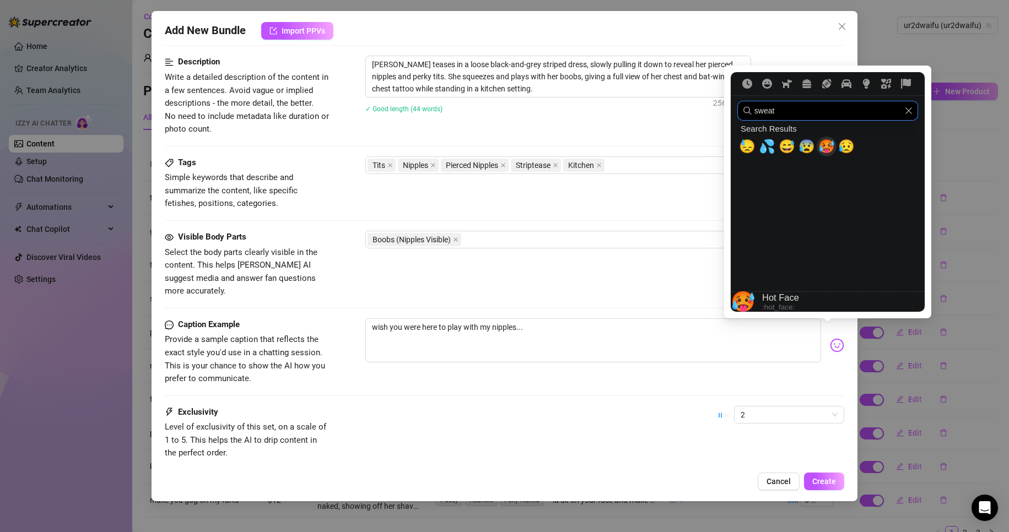
click at [833, 149] on span "🥵" at bounding box center [826, 146] width 17 height 15
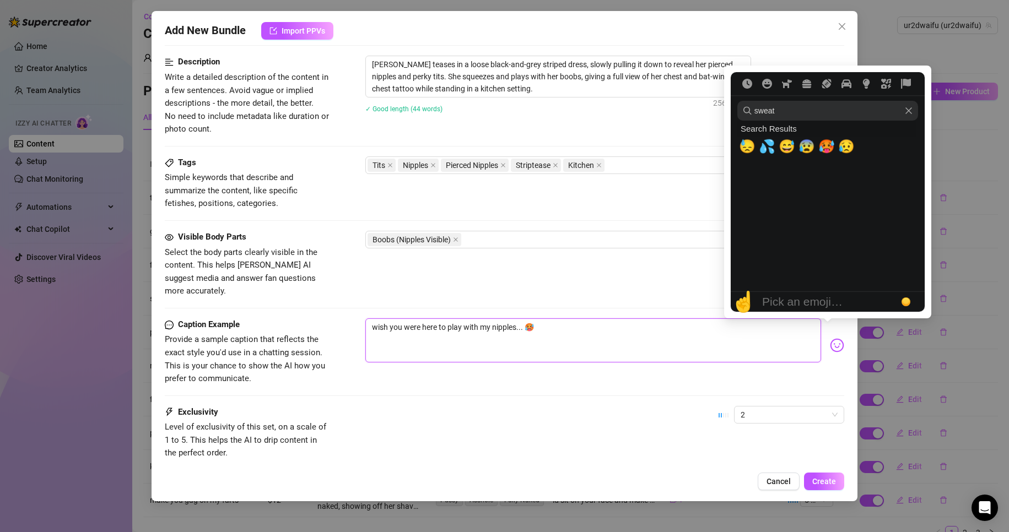
click at [616, 319] on textarea "wish you were here to play with my nipples... 🥵" at bounding box center [593, 341] width 456 height 44
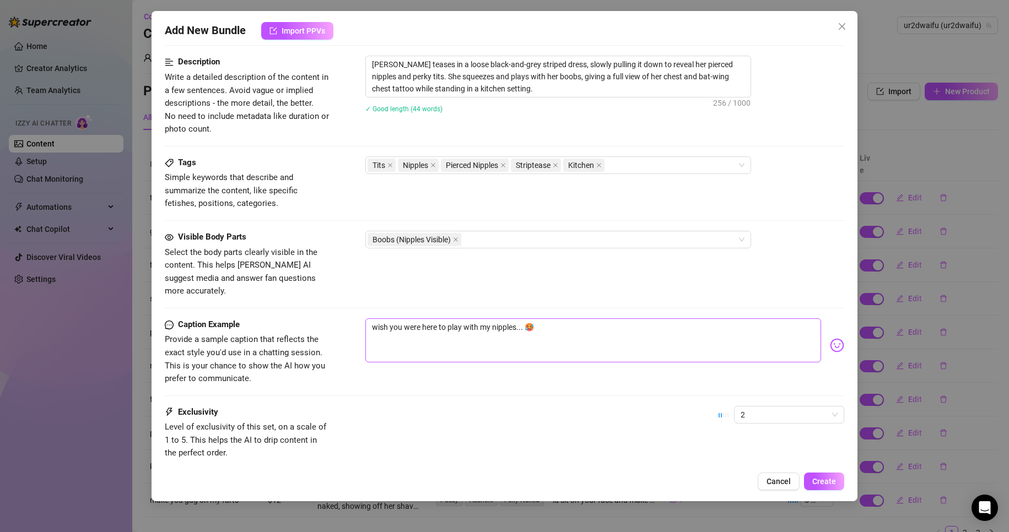
scroll to position [386, 0]
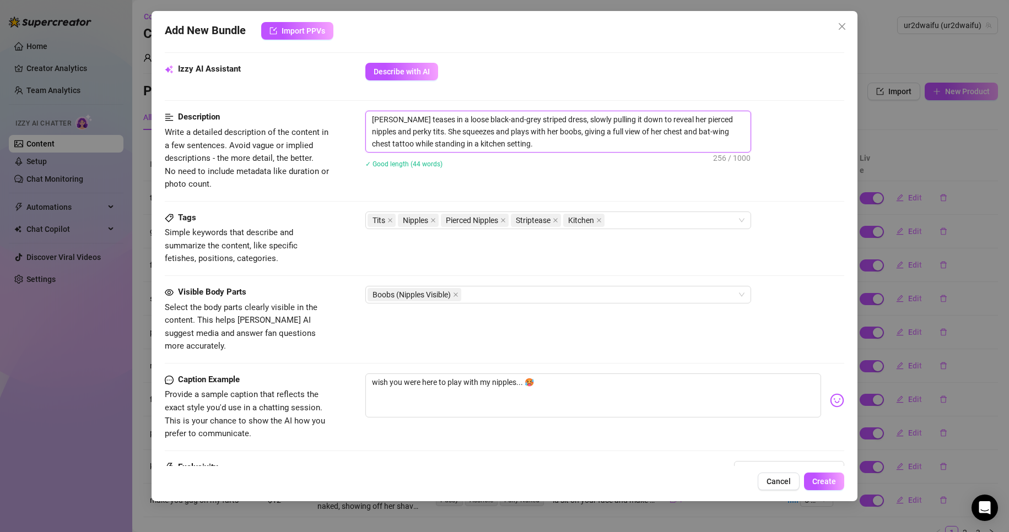
click at [612, 145] on textarea "[PERSON_NAME] teases in a loose black-and-grey striped dress, slowly pulling it…" at bounding box center [558, 131] width 385 height 41
click at [541, 132] on textarea "[PERSON_NAME] teases in a loose black-and-grey striped dress, slowly pulling it…" at bounding box center [558, 131] width 385 height 41
click at [556, 165] on div "✓ Good length (48 words)" at bounding box center [604, 164] width 479 height 12
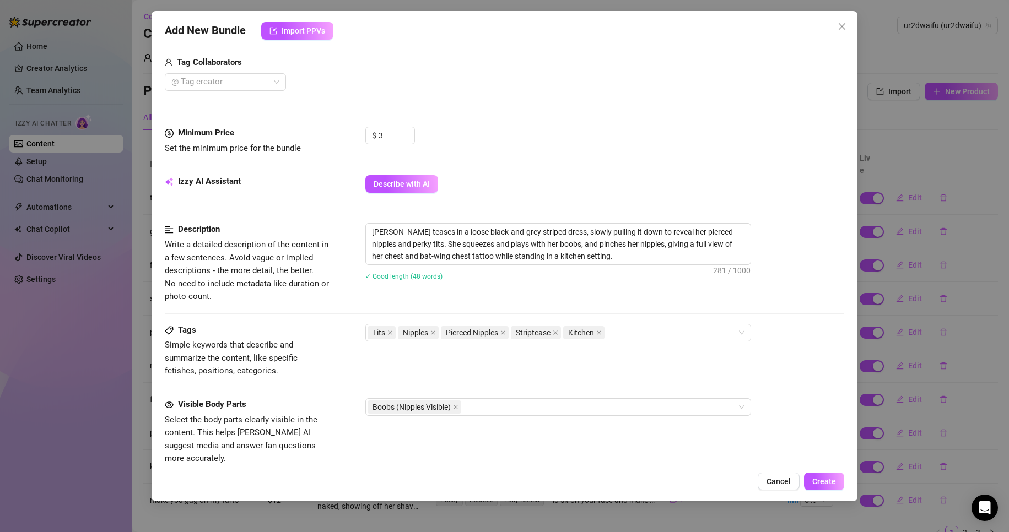
scroll to position [276, 0]
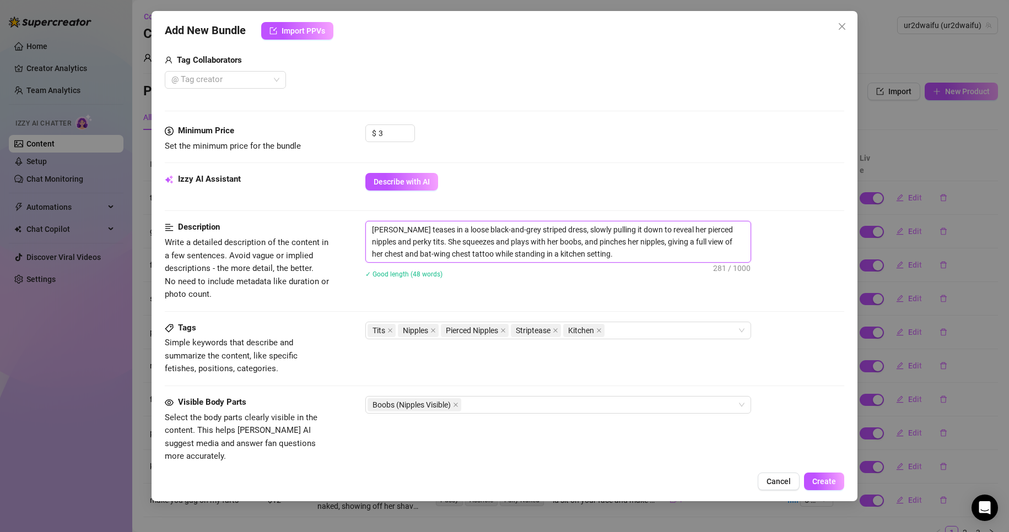
drag, startPoint x: 562, startPoint y: 254, endPoint x: 467, endPoint y: 254, distance: 94.8
click at [467, 254] on textarea "[PERSON_NAME] teases in a loose black-and-grey striped dress, slowly pulling it…" at bounding box center [558, 242] width 385 height 41
click at [544, 231] on textarea "[PERSON_NAME] teases in a loose black-and-grey striped dress, slowly pulling it…" at bounding box center [558, 242] width 385 height 41
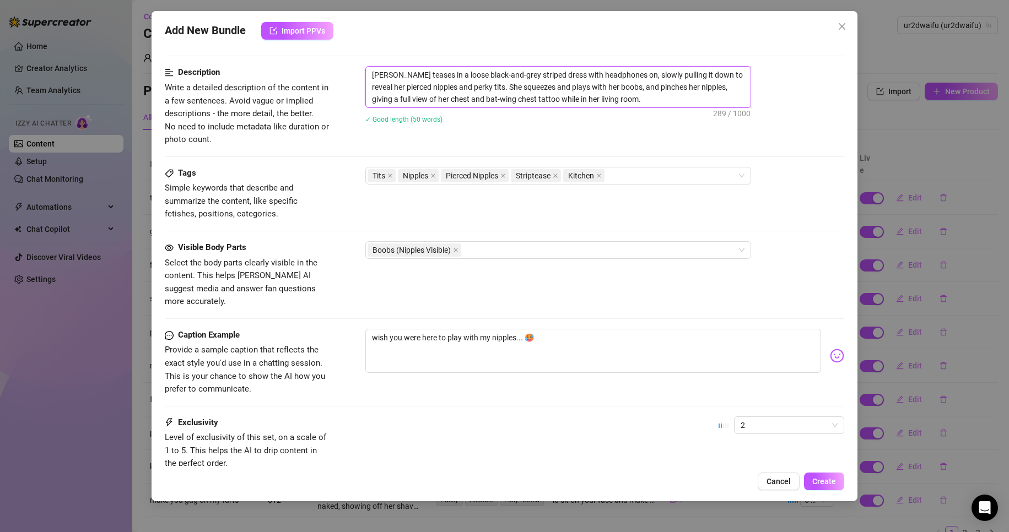
scroll to position [504, 0]
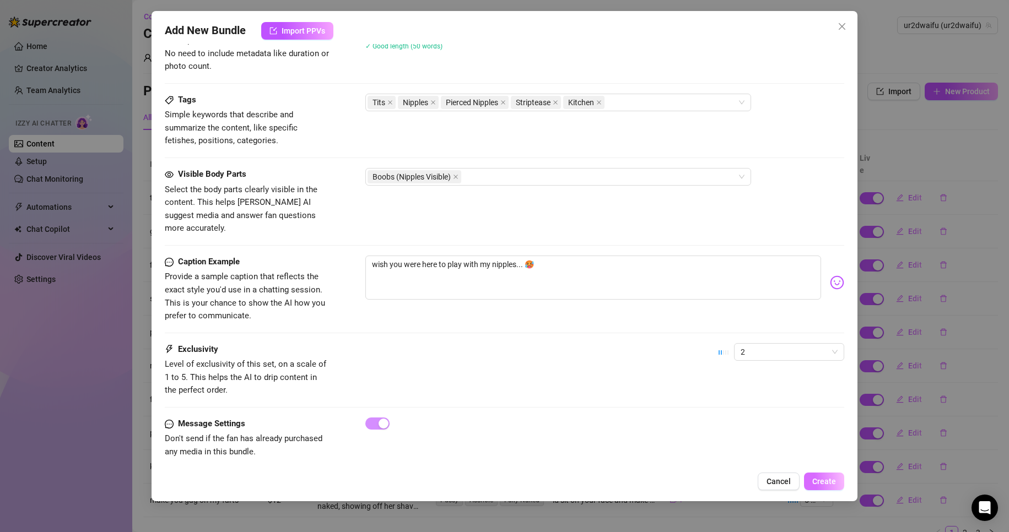
click at [826, 482] on span "Create" at bounding box center [824, 481] width 24 height 9
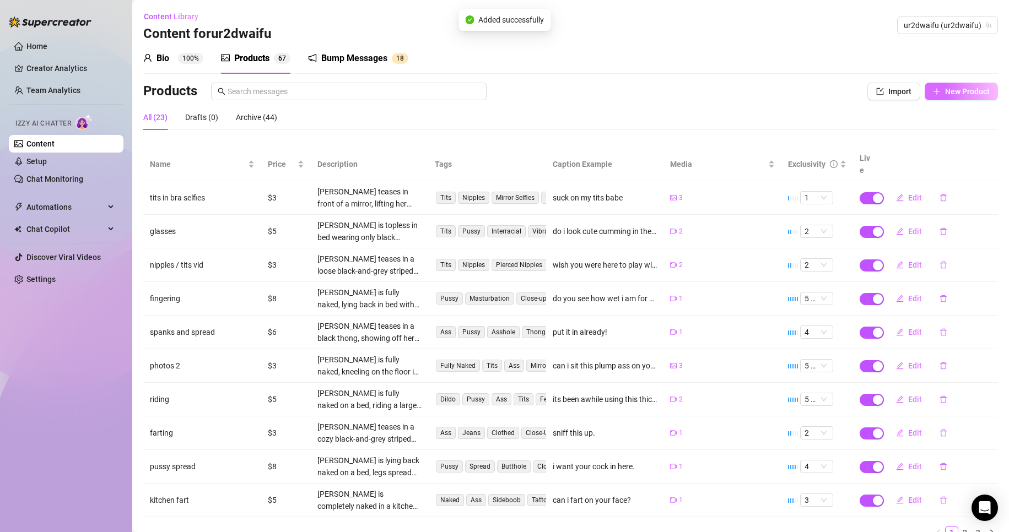
click at [972, 86] on button "New Product" at bounding box center [961, 92] width 73 height 18
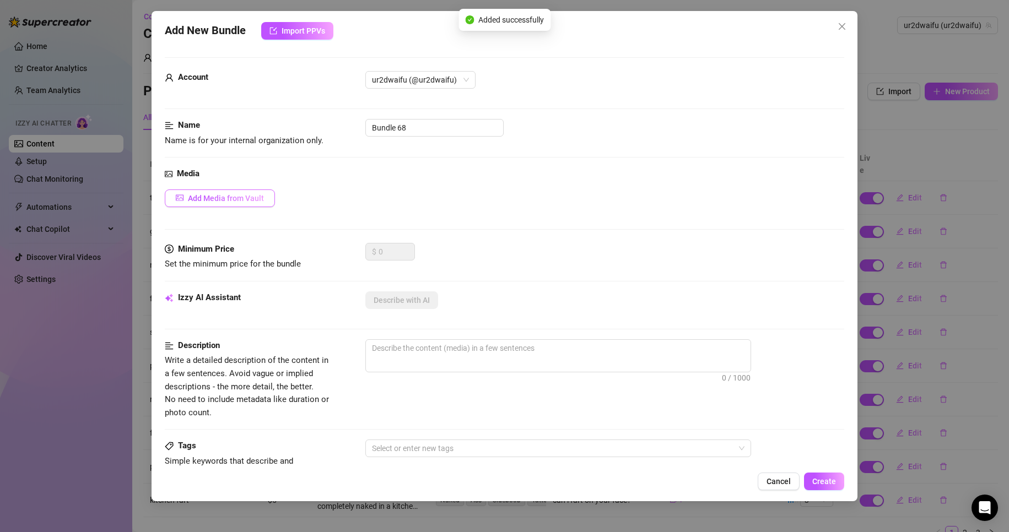
click at [245, 192] on button "Add Media from Vault" at bounding box center [220, 199] width 110 height 18
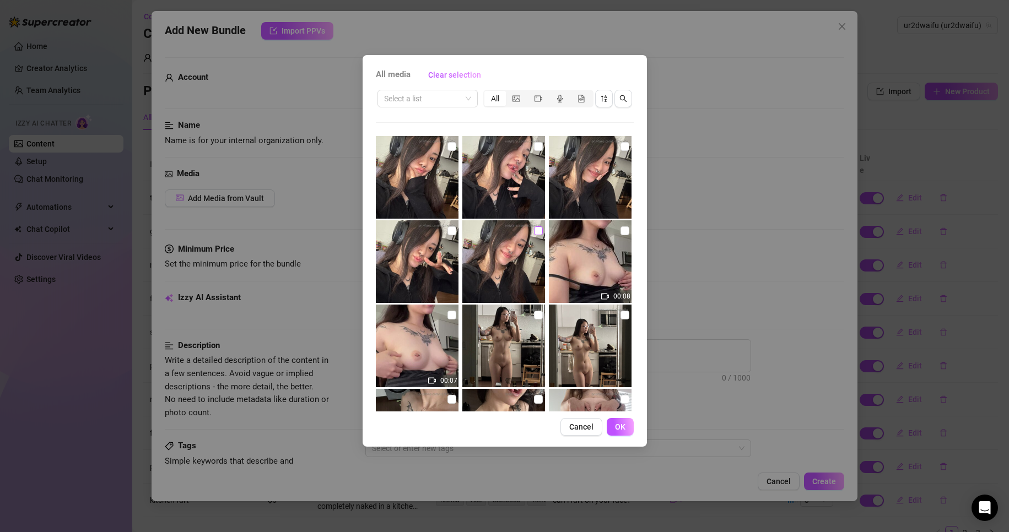
click at [534, 232] on input "checkbox" at bounding box center [538, 230] width 9 height 9
click at [534, 230] on input "checkbox" at bounding box center [538, 230] width 9 height 9
click at [454, 228] on input "checkbox" at bounding box center [451, 230] width 9 height 9
click at [524, 233] on img at bounding box center [503, 261] width 83 height 83
click at [534, 235] on input "checkbox" at bounding box center [538, 230] width 9 height 9
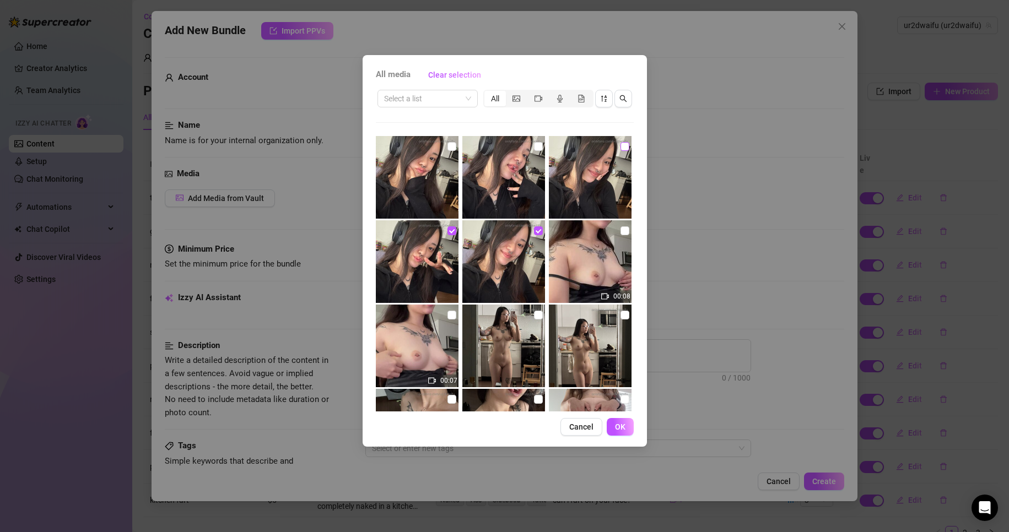
click at [621, 142] on input "checkbox" at bounding box center [625, 146] width 9 height 9
click at [537, 142] on input "checkbox" at bounding box center [538, 146] width 9 height 9
click at [449, 143] on input "checkbox" at bounding box center [451, 146] width 9 height 9
click at [624, 426] on span "OK" at bounding box center [620, 427] width 10 height 9
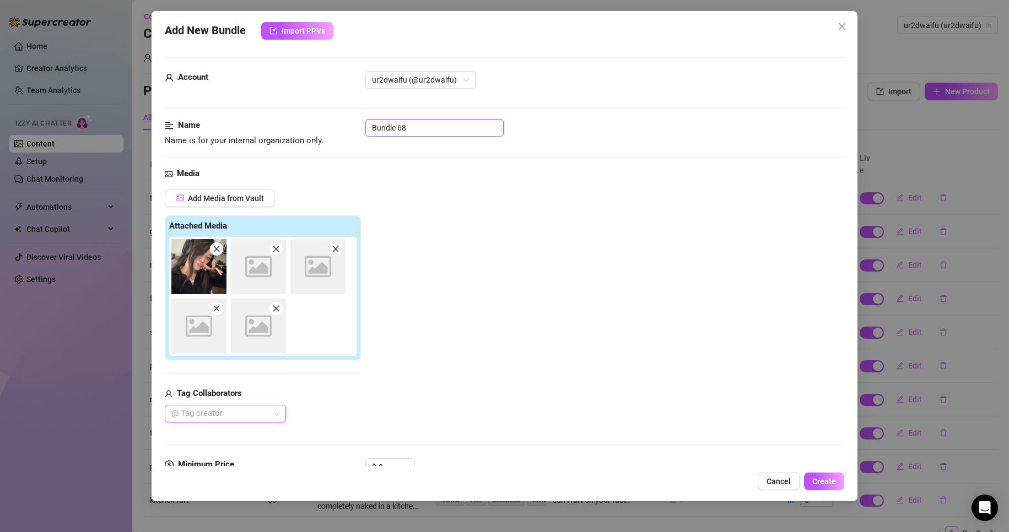
click at [410, 134] on input "Bundle 68" at bounding box center [434, 128] width 138 height 18
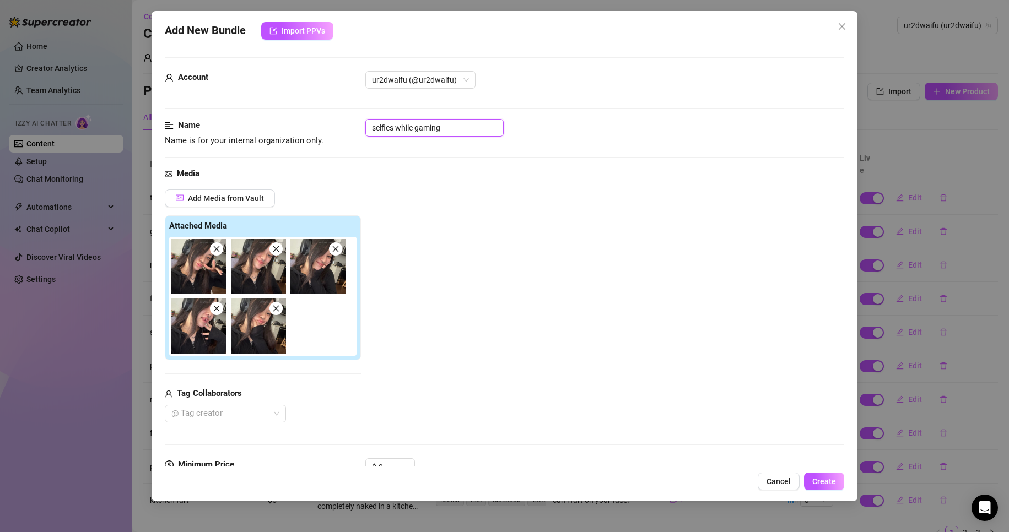
scroll to position [276, 0]
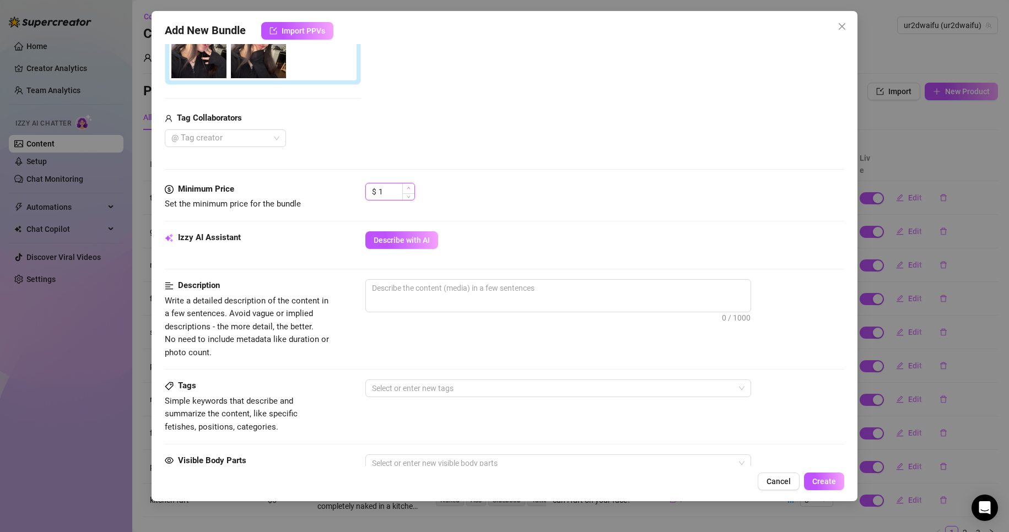
click at [412, 187] on span "Increase Value" at bounding box center [408, 189] width 12 height 10
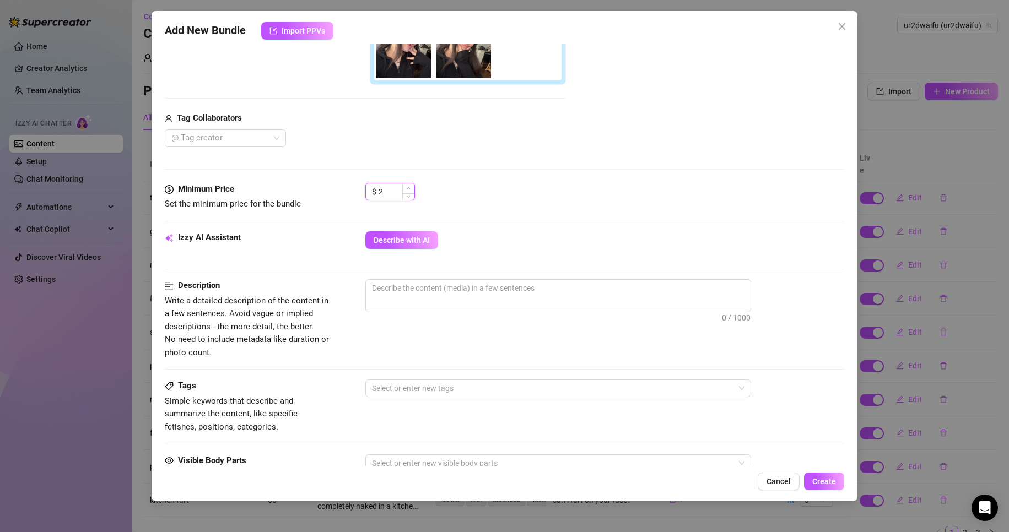
click at [412, 187] on span "Increase Value" at bounding box center [408, 189] width 12 height 10
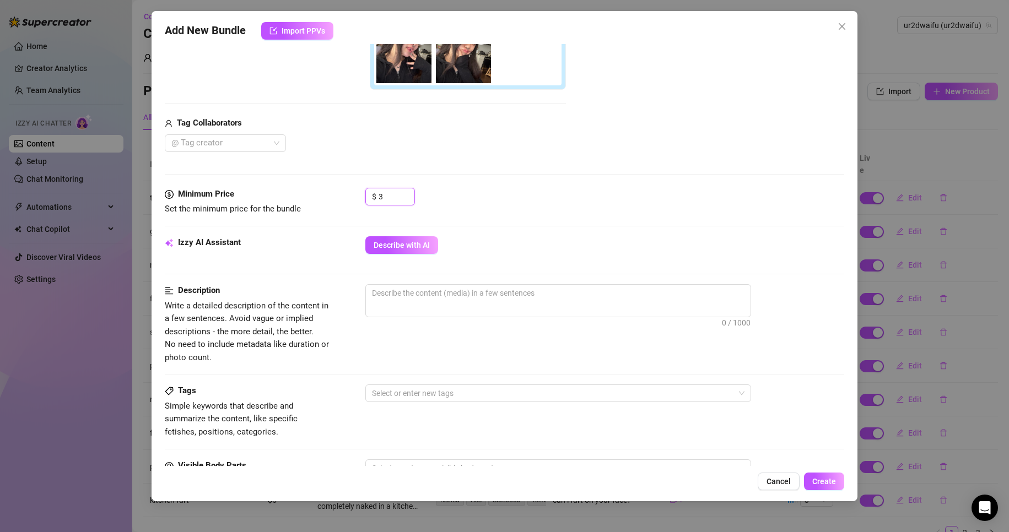
scroll to position [386, 0]
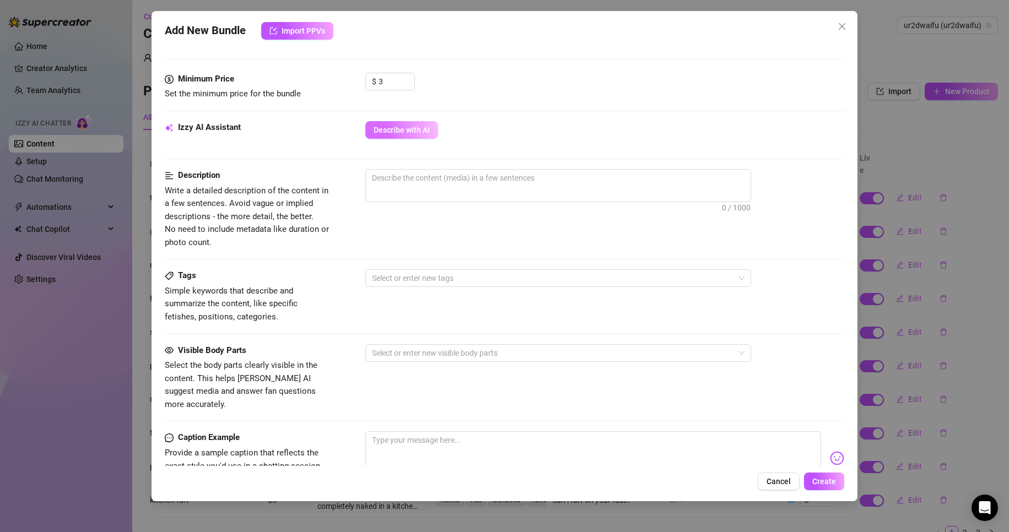
click at [402, 135] on button "Describe with AI" at bounding box center [401, 130] width 73 height 18
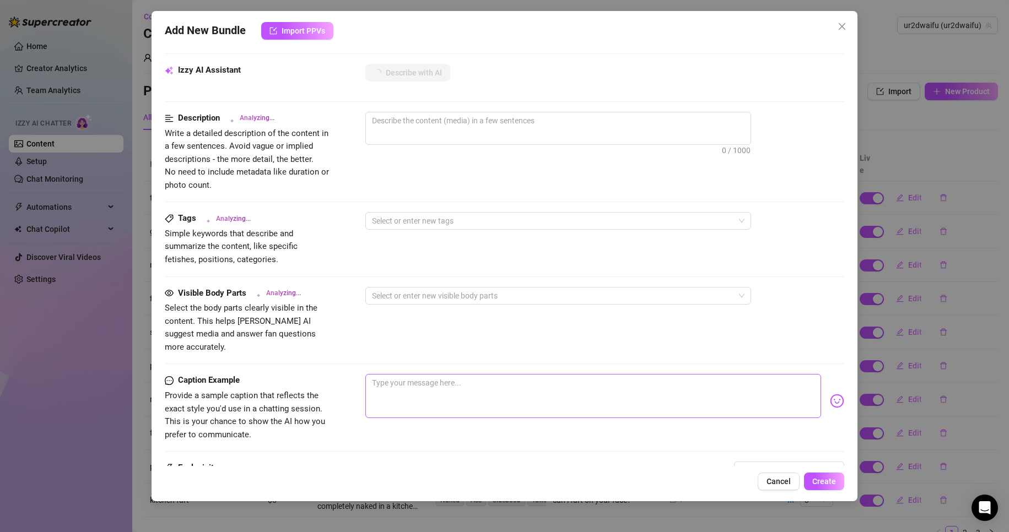
scroll to position [496, 0]
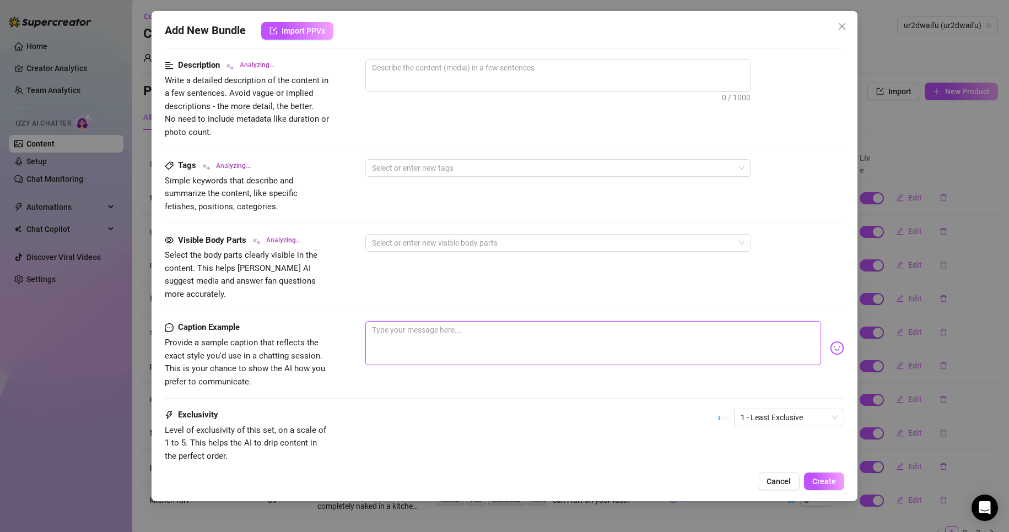
click at [453, 321] on textarea at bounding box center [593, 343] width 456 height 44
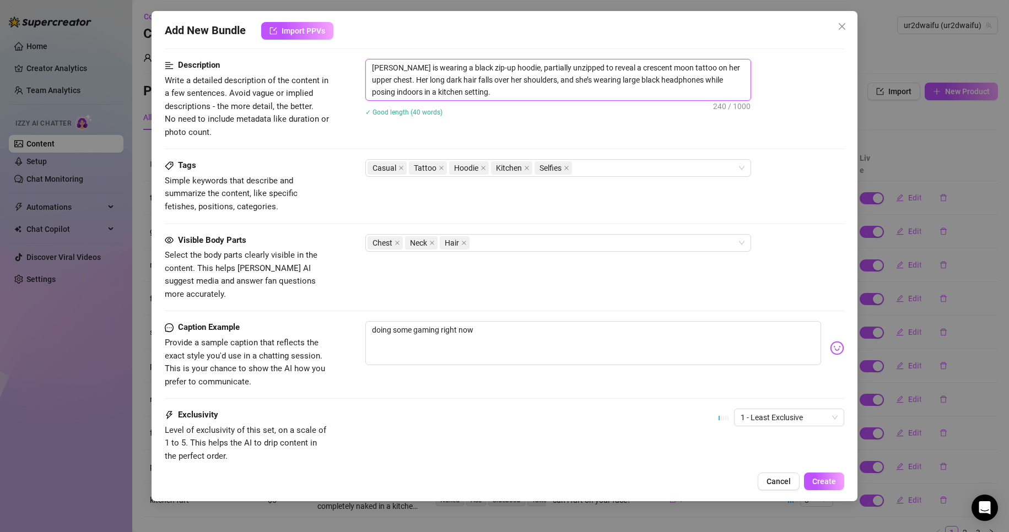
click at [426, 90] on textarea "[PERSON_NAME] is wearing a black zip-up hoodie, partially unzipped to reveal a …" at bounding box center [558, 80] width 385 height 41
drag, startPoint x: 427, startPoint y: 91, endPoint x: 376, endPoint y: 90, distance: 50.7
click at [376, 90] on textarea "[PERSON_NAME] is wearing a black zip-up hoodie, partially unzipped to reveal a …" at bounding box center [558, 80] width 385 height 41
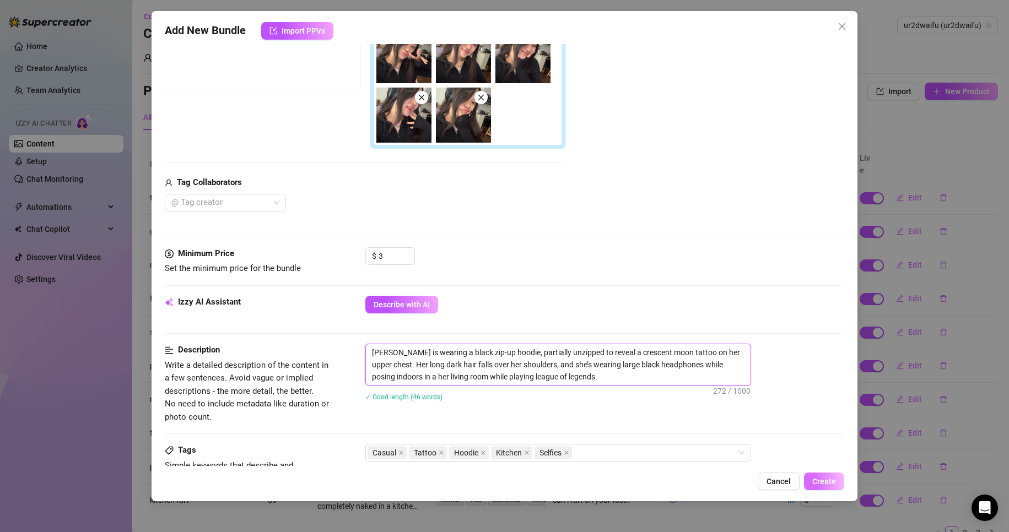
scroll to position [176, 0]
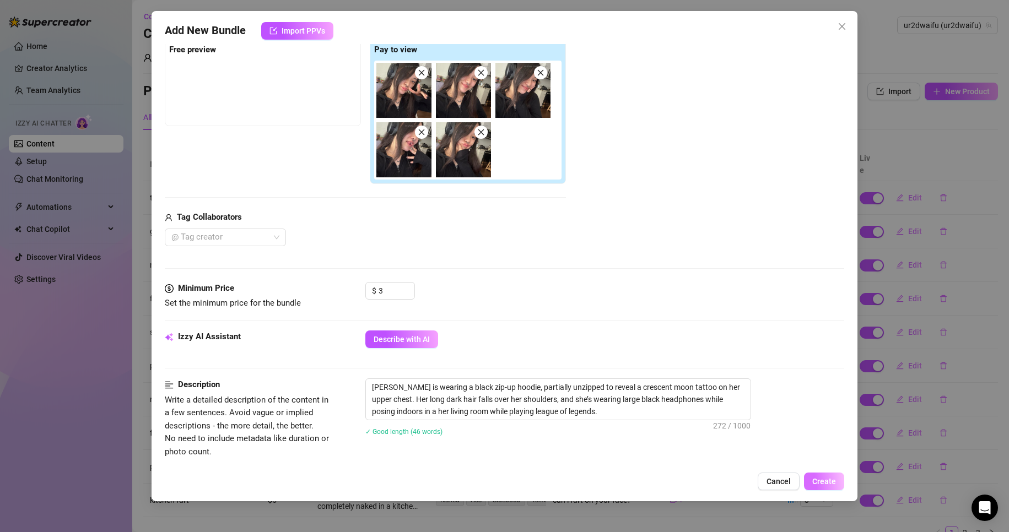
click at [821, 477] on span "Create" at bounding box center [824, 481] width 24 height 9
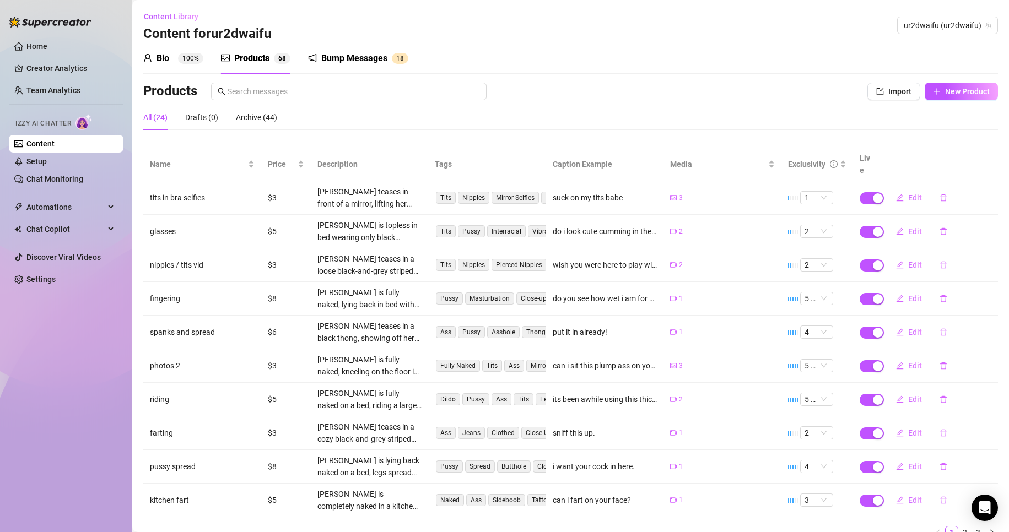
click at [363, 62] on div "Bump Messages" at bounding box center [354, 58] width 66 height 13
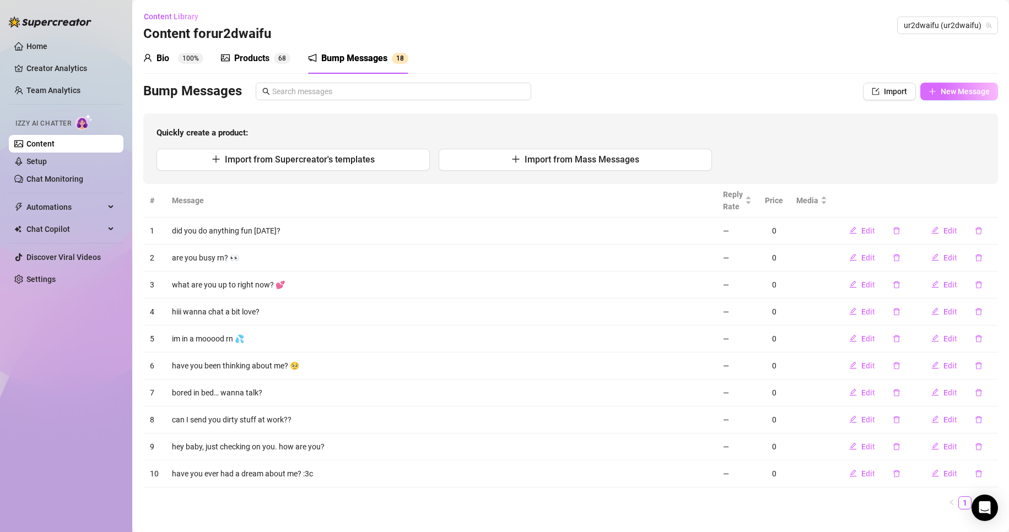
click at [967, 96] on span "New Message" at bounding box center [965, 91] width 49 height 9
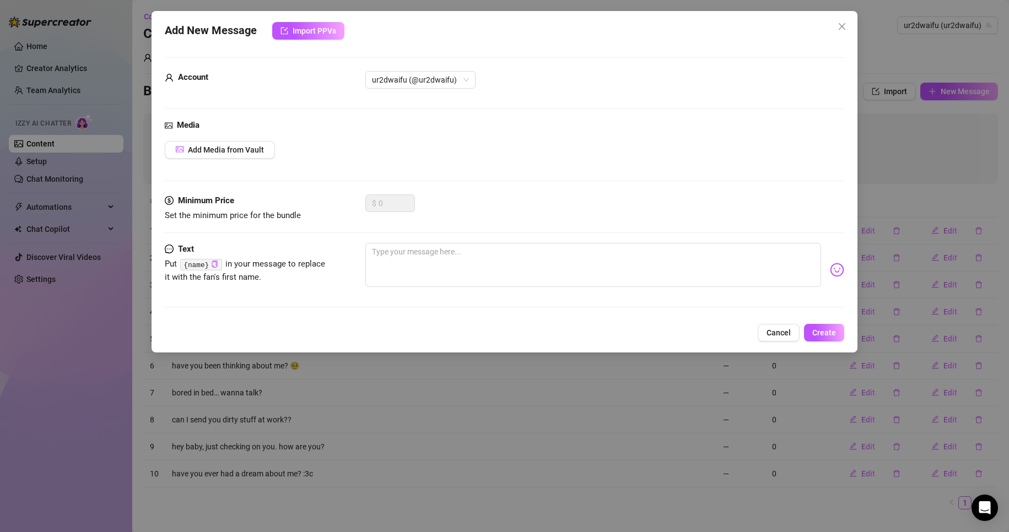
click at [459, 291] on div at bounding box center [604, 270] width 479 height 54
click at [470, 267] on textarea at bounding box center [593, 265] width 456 height 44
click at [837, 333] on button "Create" at bounding box center [824, 333] width 40 height 18
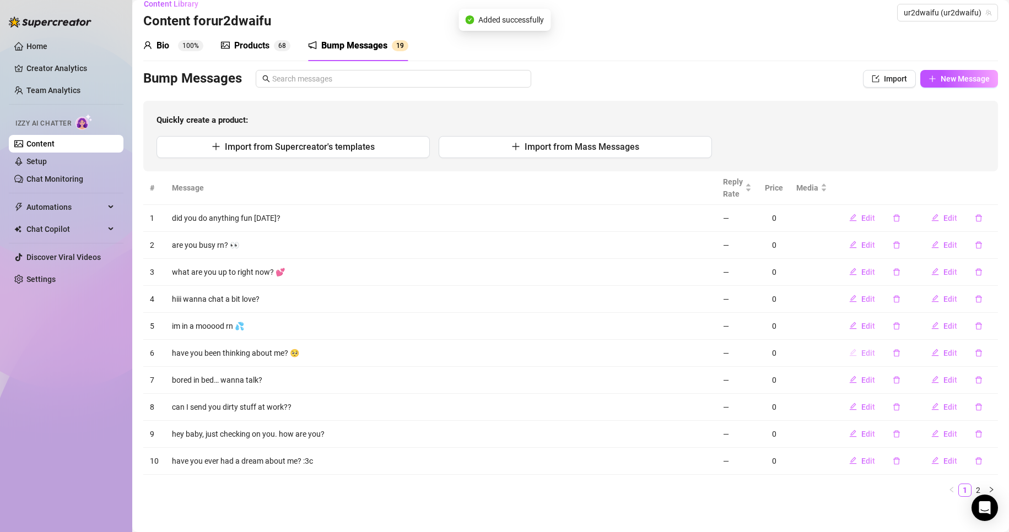
scroll to position [19, 0]
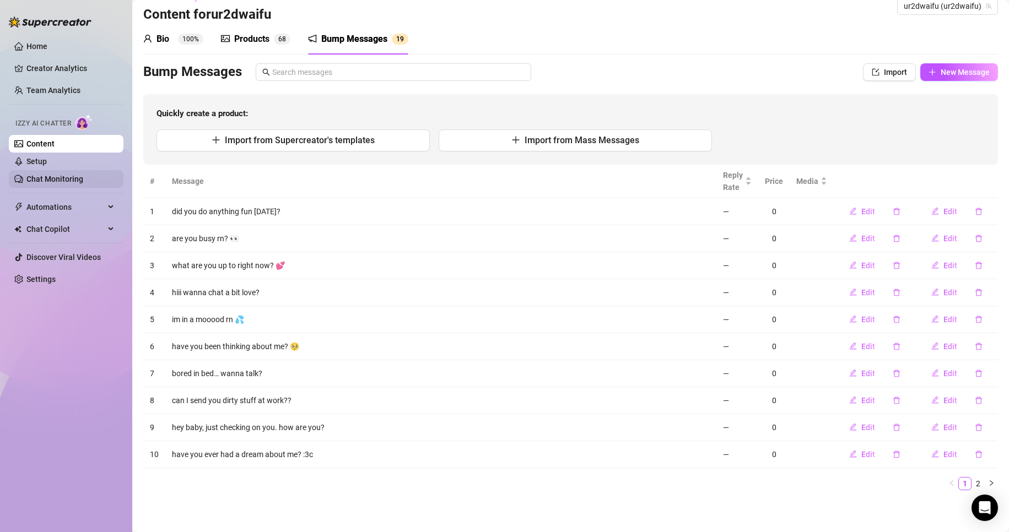
click at [81, 175] on link "Chat Monitoring" at bounding box center [54, 179] width 57 height 9
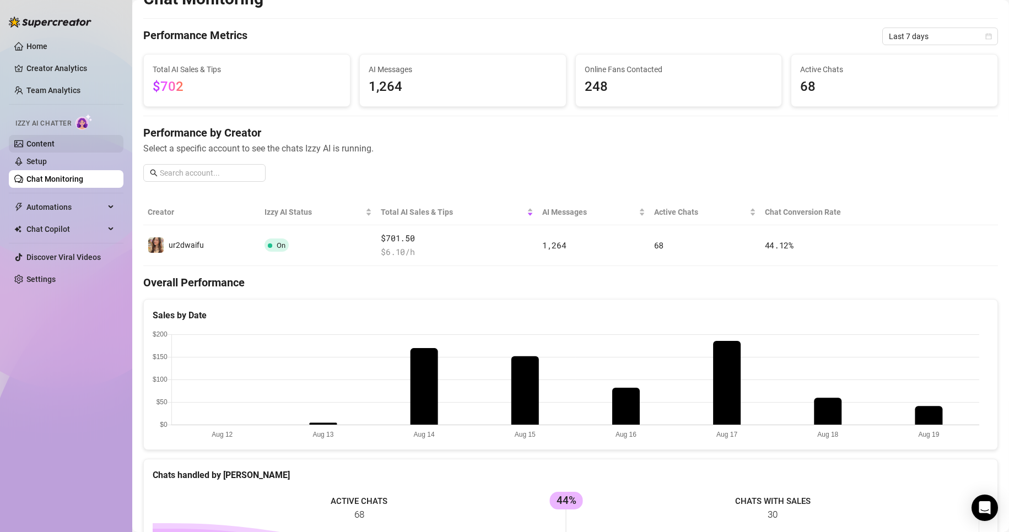
click at [55, 139] on link "Content" at bounding box center [40, 143] width 28 height 9
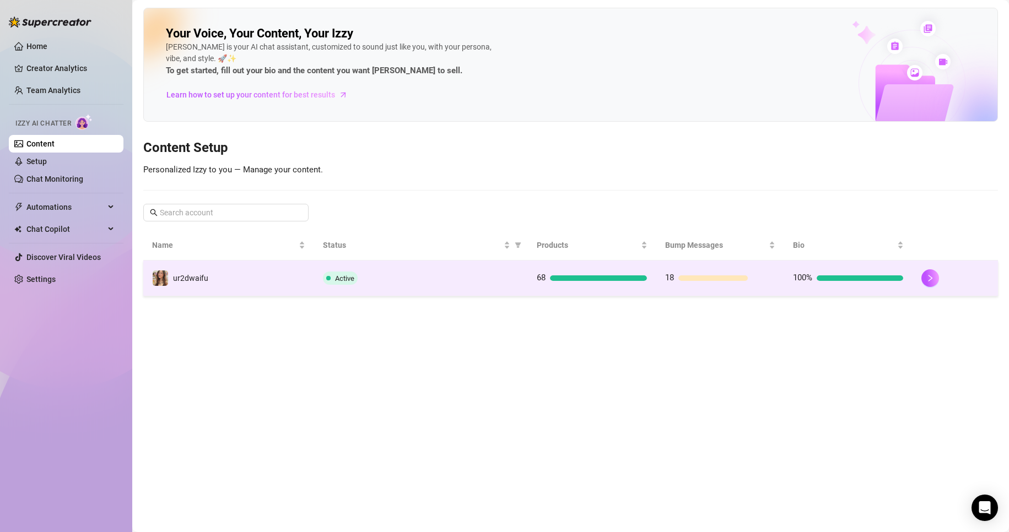
click at [538, 277] on span "68" at bounding box center [541, 278] width 9 height 10
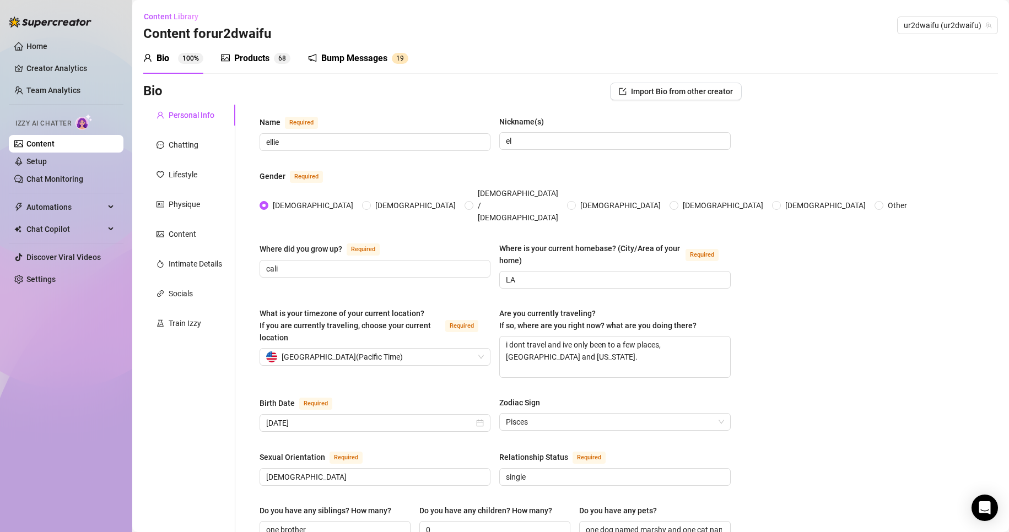
click at [375, 51] on div "Bump Messages 1 9" at bounding box center [358, 58] width 100 height 31
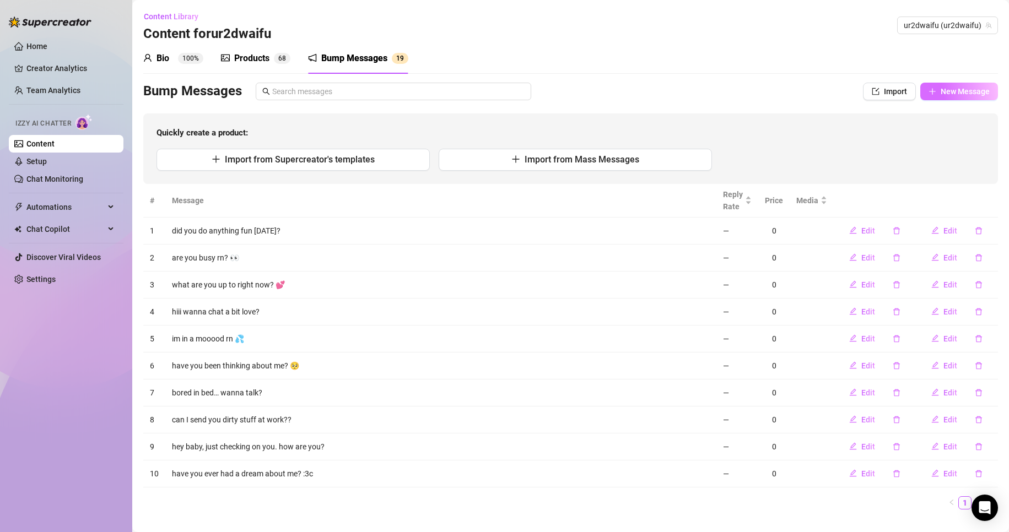
click at [964, 97] on button "New Message" at bounding box center [959, 92] width 78 height 18
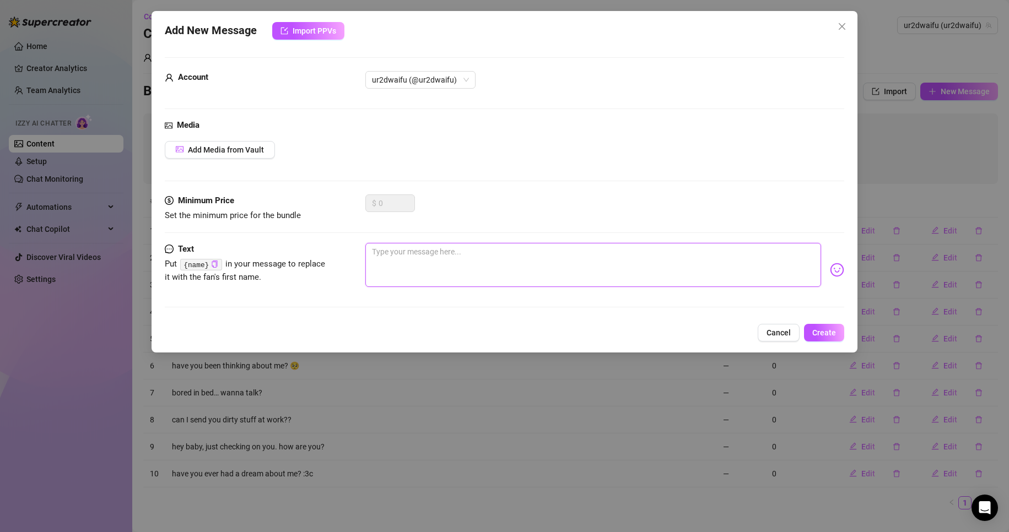
click at [525, 262] on textarea at bounding box center [593, 265] width 456 height 44
click at [830, 272] on img at bounding box center [837, 270] width 14 height 14
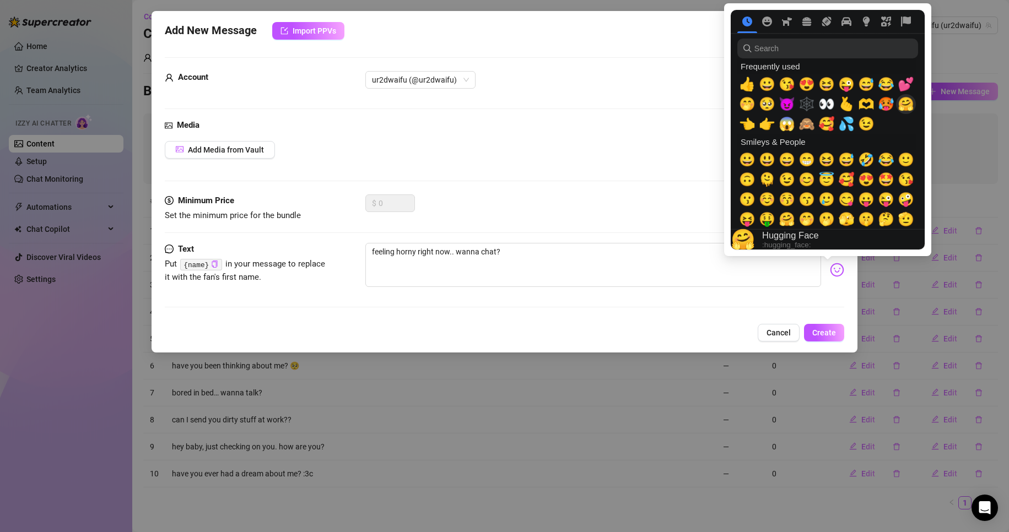
click at [891, 104] on span "🥵" at bounding box center [886, 103] width 17 height 15
click at [552, 249] on textarea "feeling horny right now.. wanna chat? 🥵" at bounding box center [593, 265] width 456 height 44
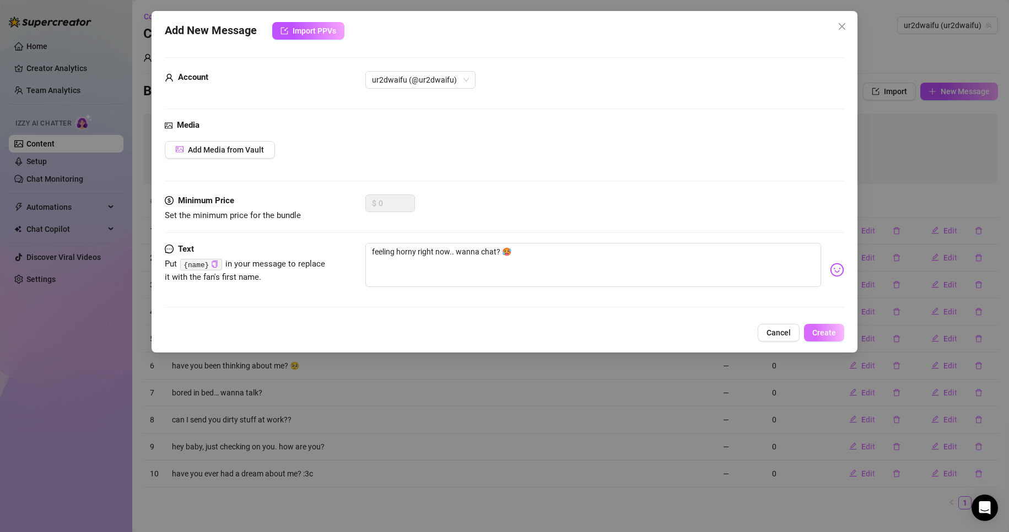
click at [839, 331] on button "Create" at bounding box center [824, 333] width 40 height 18
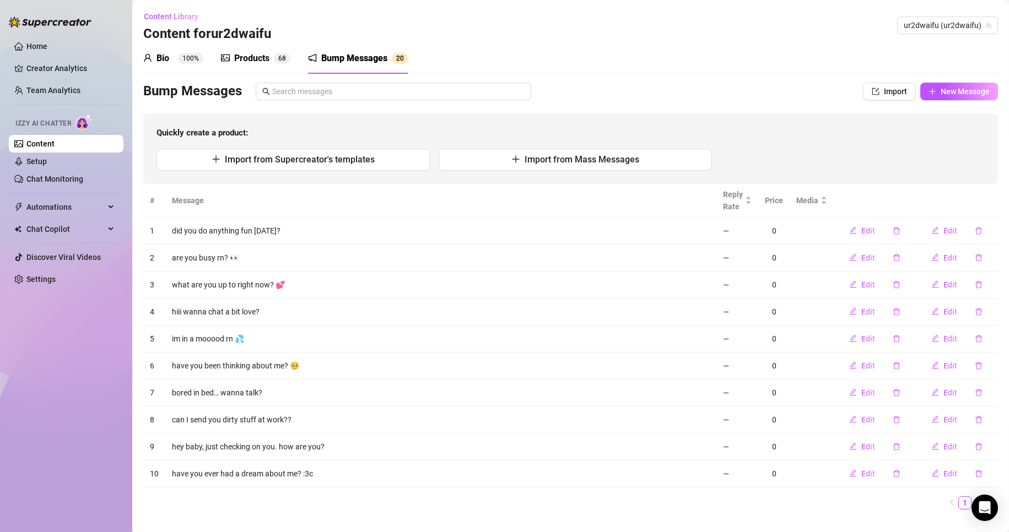
click at [188, 66] on div "Bio 100%" at bounding box center [173, 58] width 60 height 31
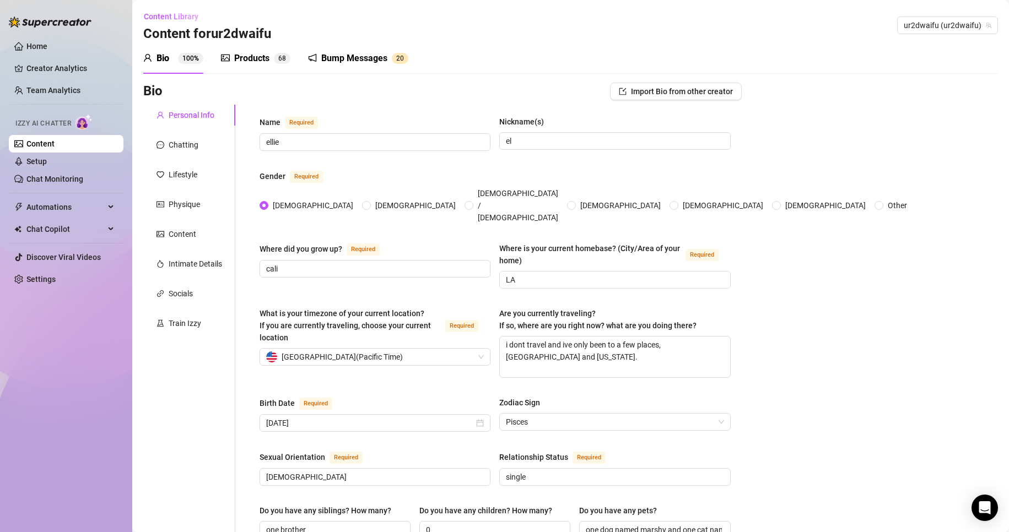
click at [257, 58] on div "Products" at bounding box center [251, 58] width 35 height 13
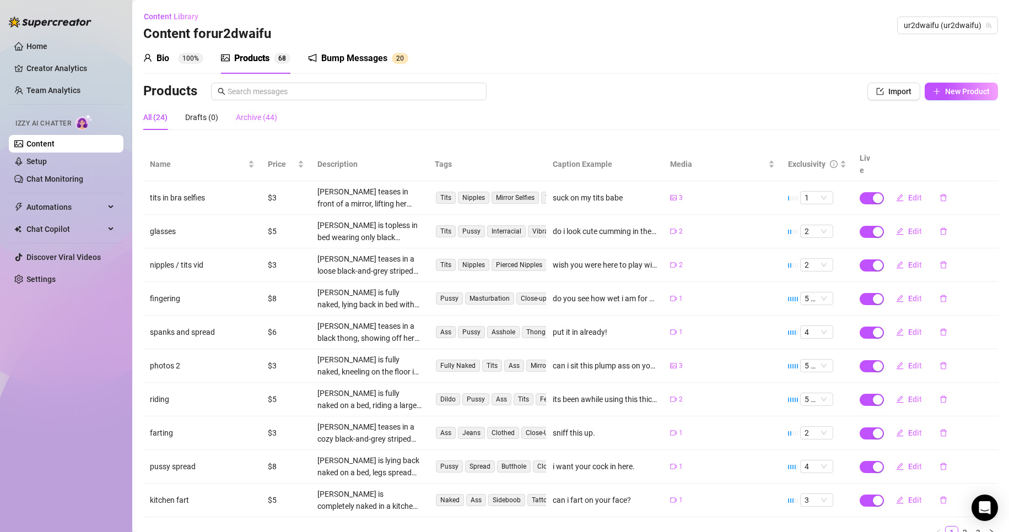
click at [260, 126] on div "Archive (44)" at bounding box center [256, 117] width 41 height 25
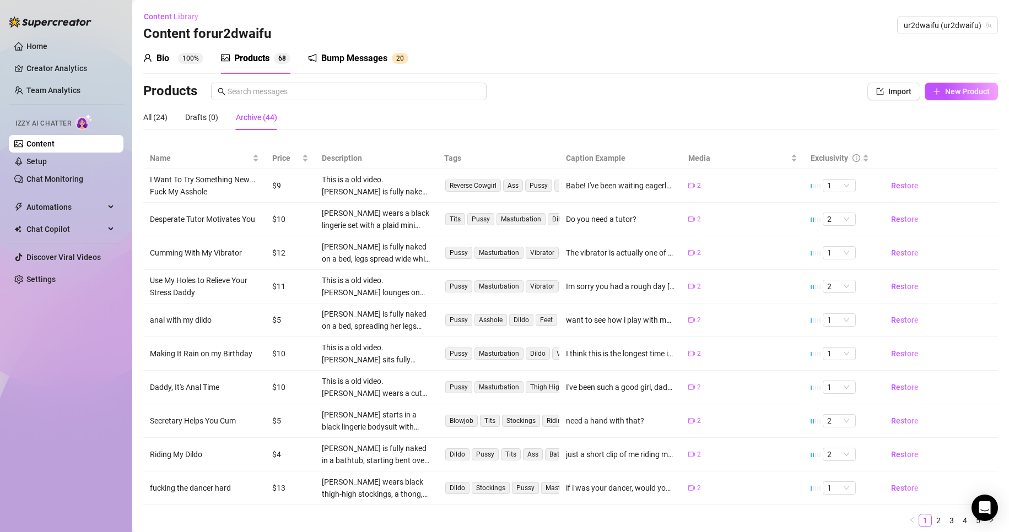
click at [169, 121] on div "All (24) Drafts (0) Archive (44)" at bounding box center [210, 117] width 134 height 25
click at [155, 115] on div "All (24)" at bounding box center [155, 117] width 24 height 12
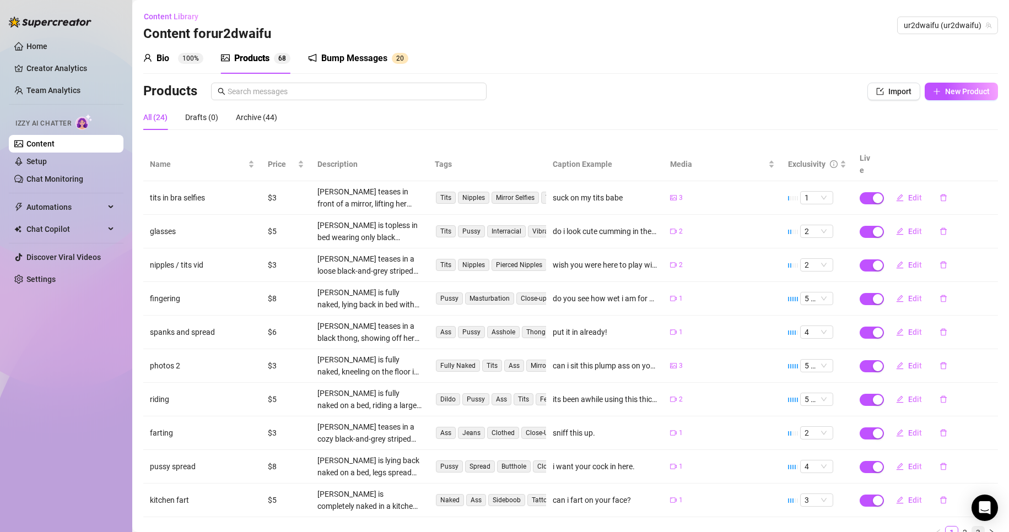
click at [972, 527] on link "3" at bounding box center [978, 533] width 12 height 12
